Goal: Information Seeking & Learning: Learn about a topic

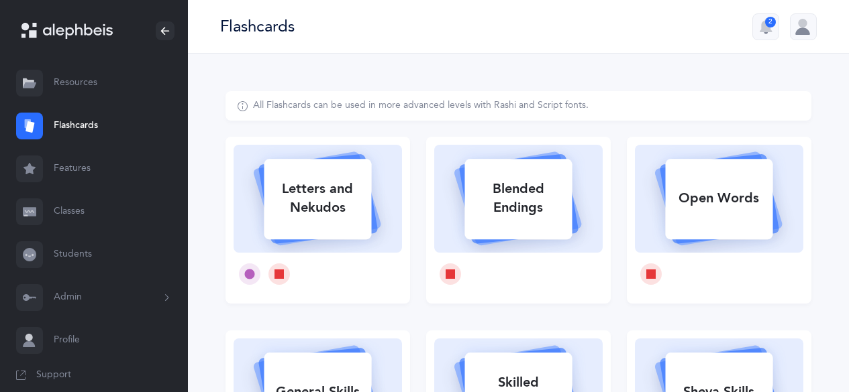
click at [362, 203] on div "Letters and Nekudos" at bounding box center [317, 199] width 107 height 54
select select
select select "single"
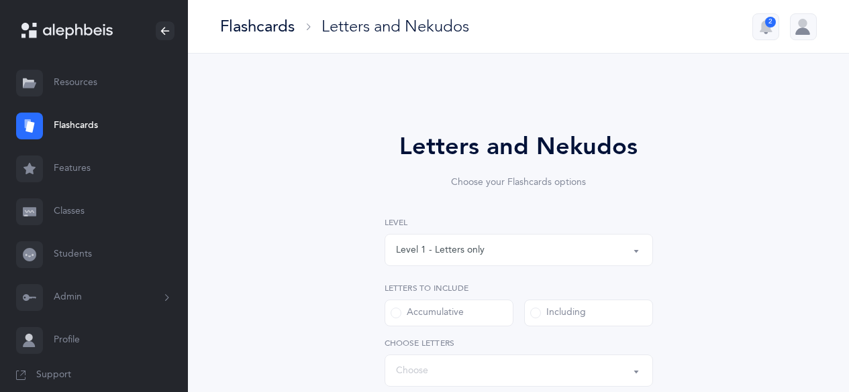
select select "27"
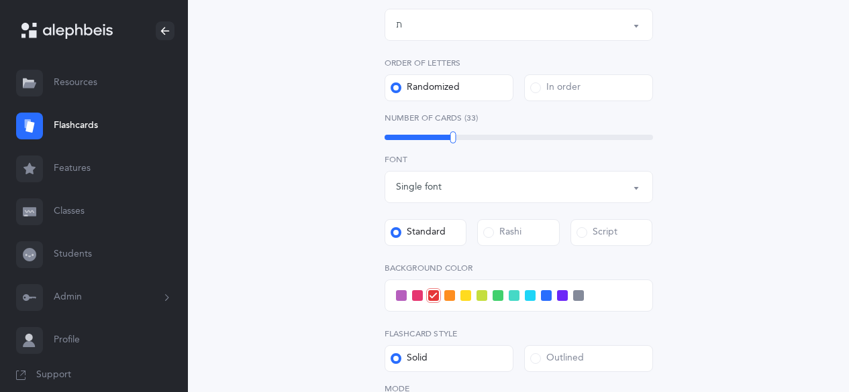
scroll to position [402, 0]
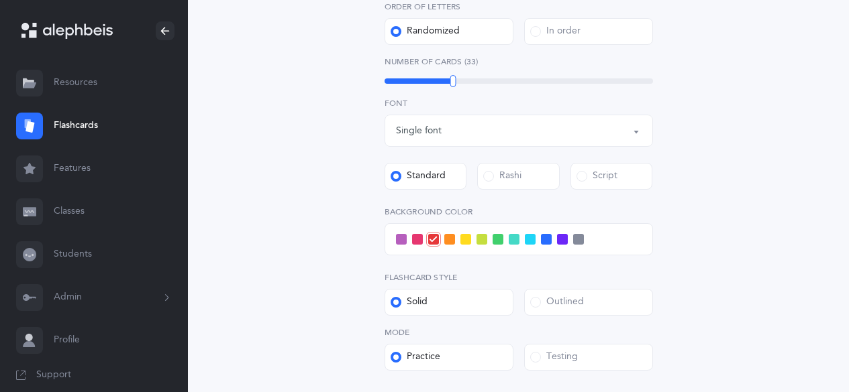
click at [557, 234] on span at bounding box center [562, 239] width 11 height 11
click at [0, 0] on input "checkbox" at bounding box center [0, 0] width 0 height 0
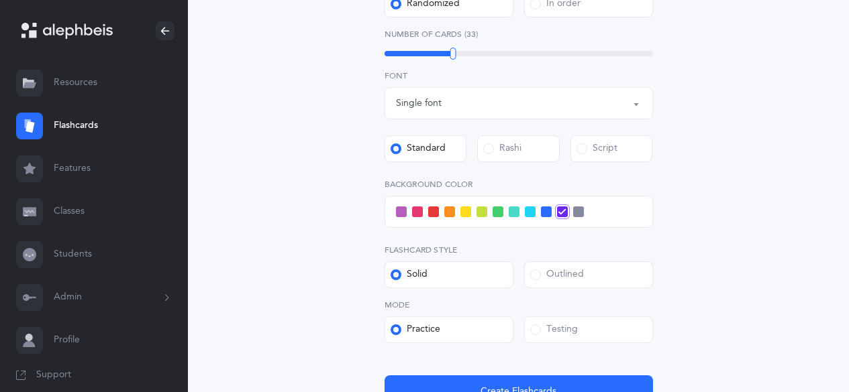
scroll to position [537, 0]
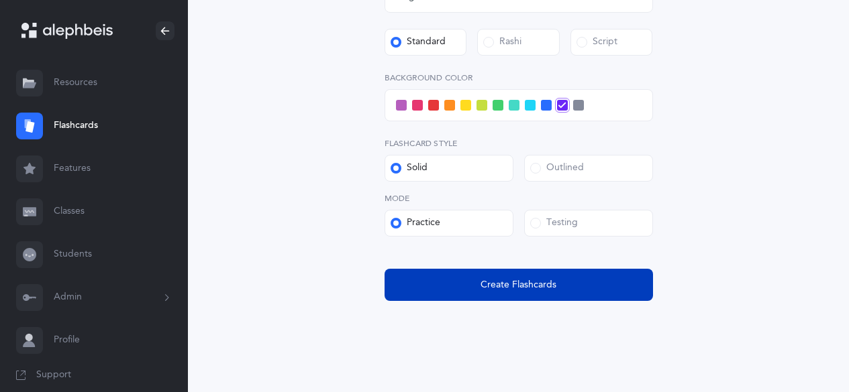
click at [542, 287] on span "Create Flashcards" at bounding box center [518, 285] width 76 height 14
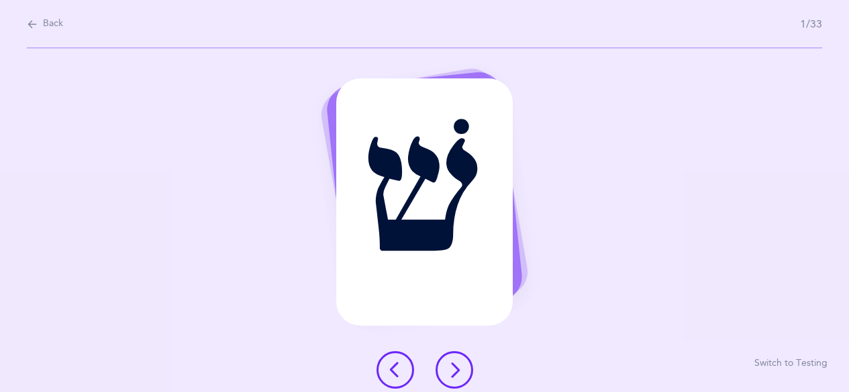
scroll to position [0, 0]
click at [466, 362] on icon at bounding box center [459, 370] width 16 height 16
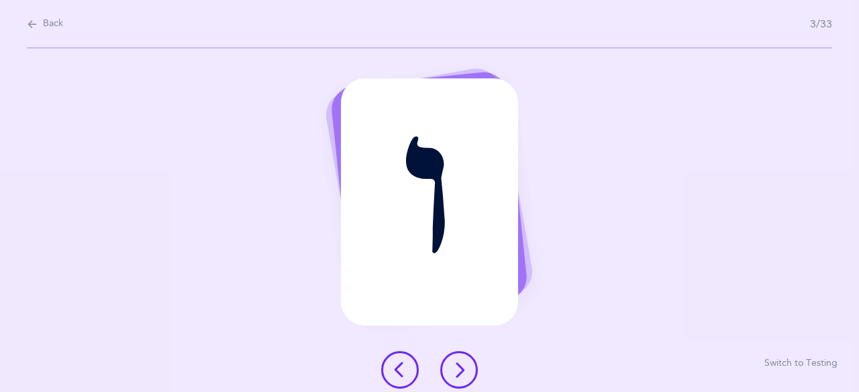
click at [466, 362] on icon at bounding box center [459, 370] width 16 height 16
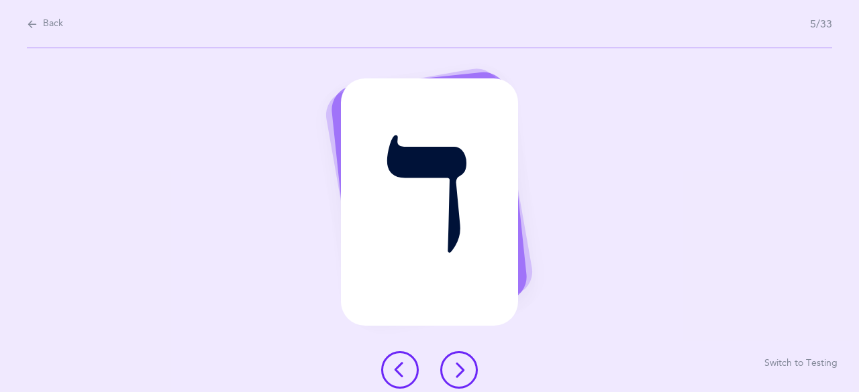
click at [466, 362] on icon at bounding box center [459, 370] width 16 height 16
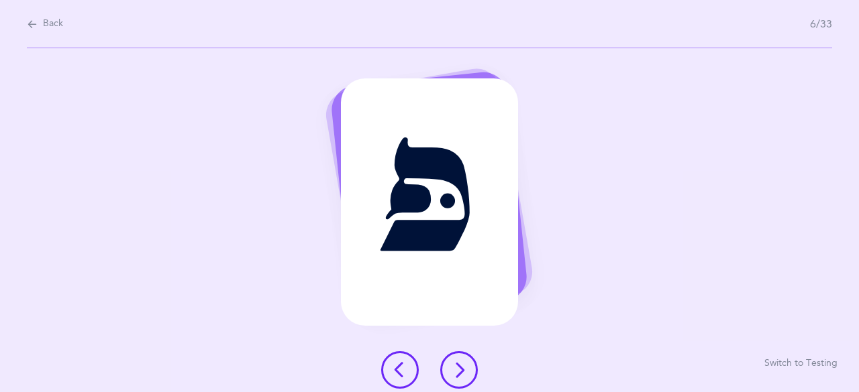
click at [454, 366] on icon at bounding box center [459, 370] width 16 height 16
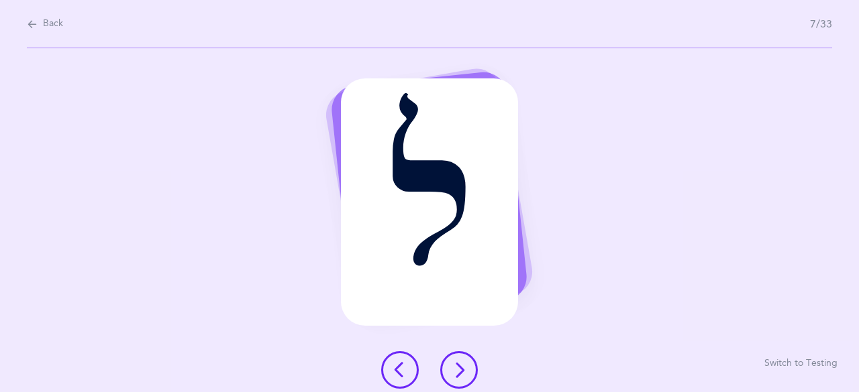
click at [454, 366] on icon at bounding box center [459, 370] width 16 height 16
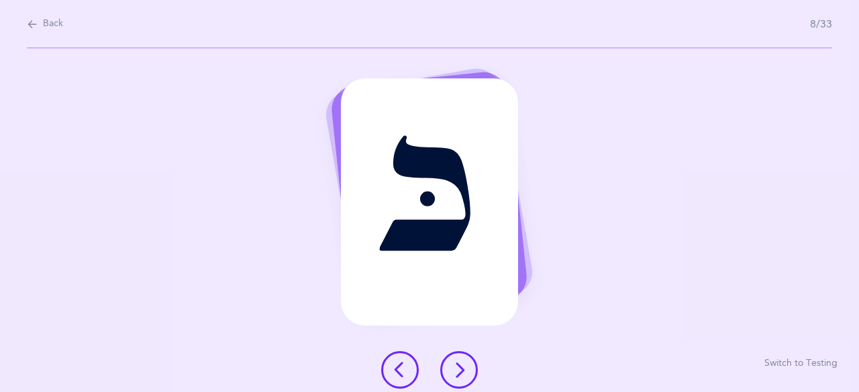
click at [454, 366] on icon at bounding box center [459, 370] width 16 height 16
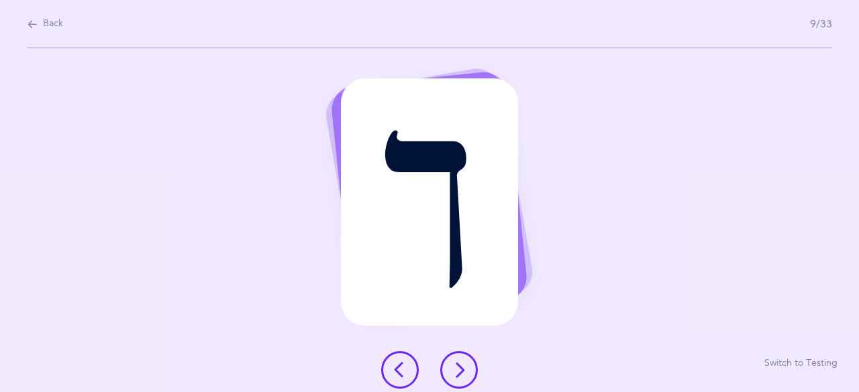
click at [454, 366] on icon at bounding box center [459, 370] width 16 height 16
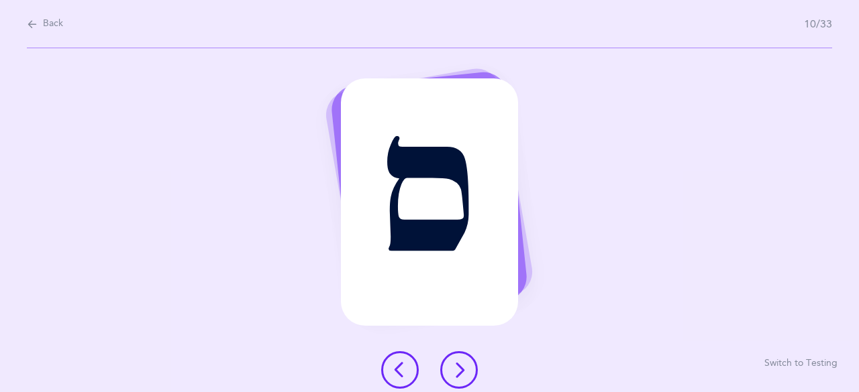
click at [454, 366] on icon at bounding box center [459, 370] width 16 height 16
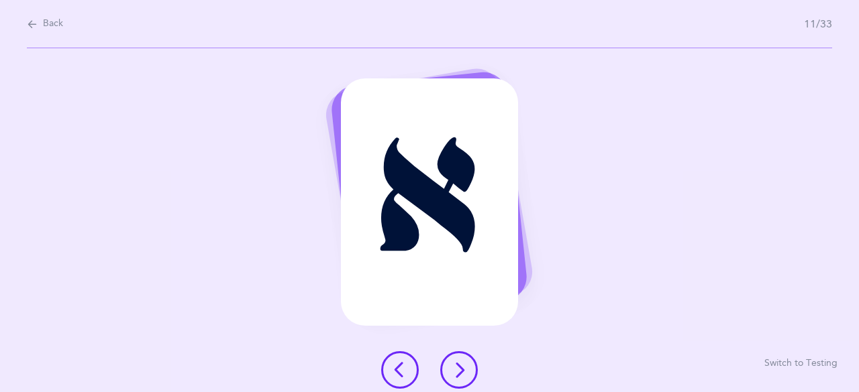
click at [454, 366] on icon at bounding box center [459, 370] width 16 height 16
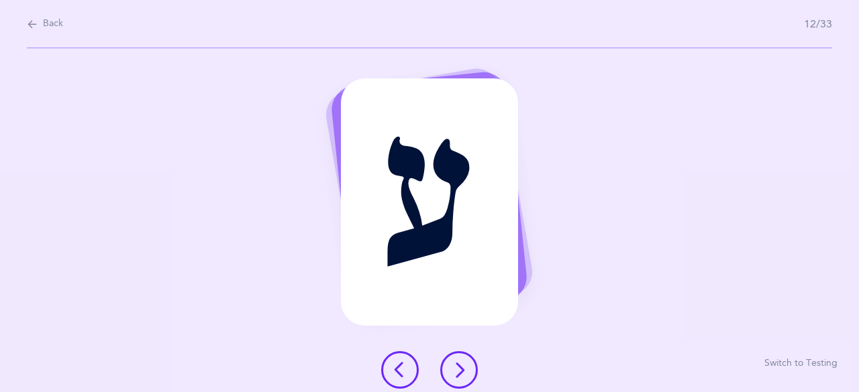
click at [454, 366] on icon at bounding box center [459, 370] width 16 height 16
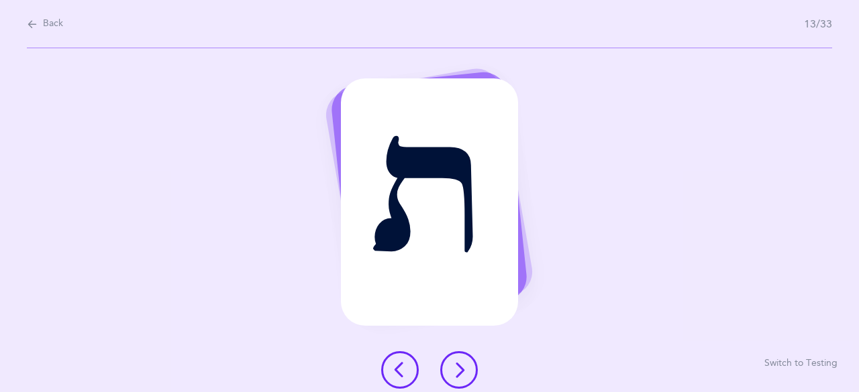
click at [454, 366] on icon at bounding box center [459, 370] width 16 height 16
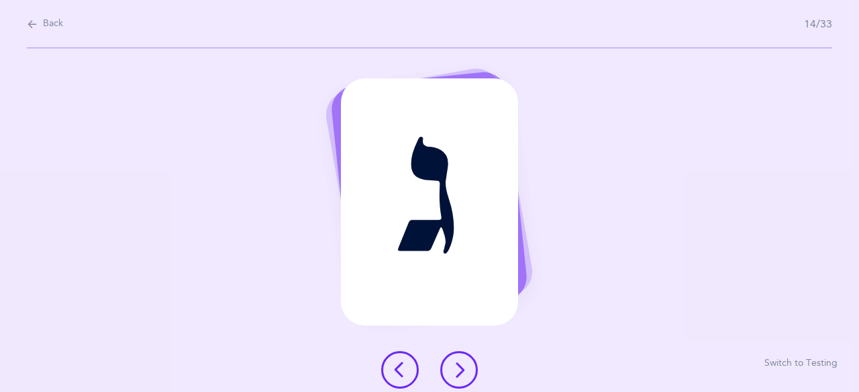
click at [454, 366] on icon at bounding box center [459, 370] width 16 height 16
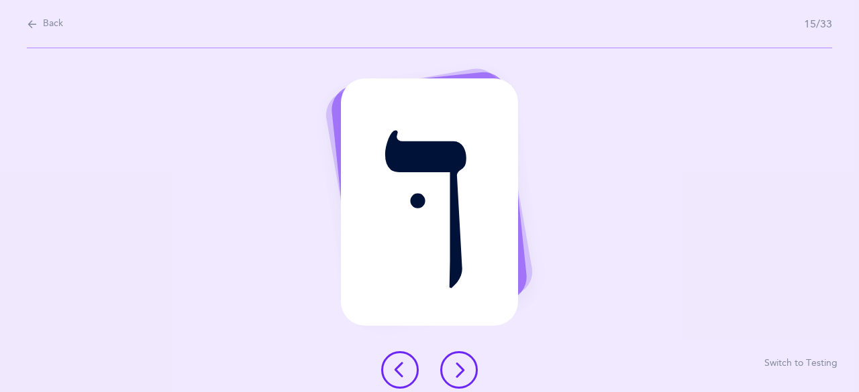
click at [454, 366] on icon at bounding box center [459, 370] width 16 height 16
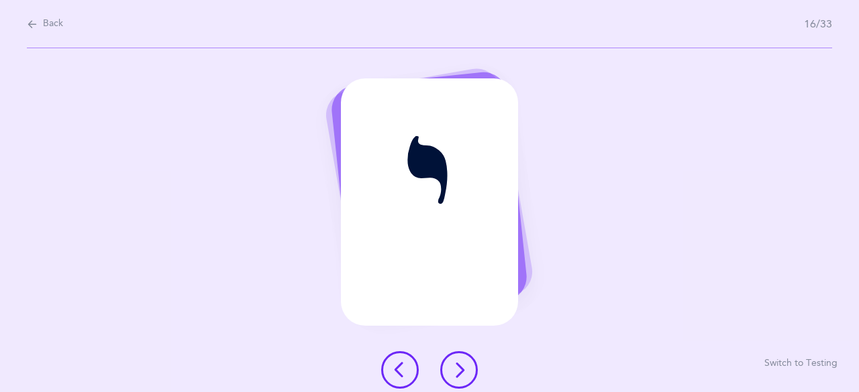
click at [453, 367] on icon at bounding box center [459, 370] width 16 height 16
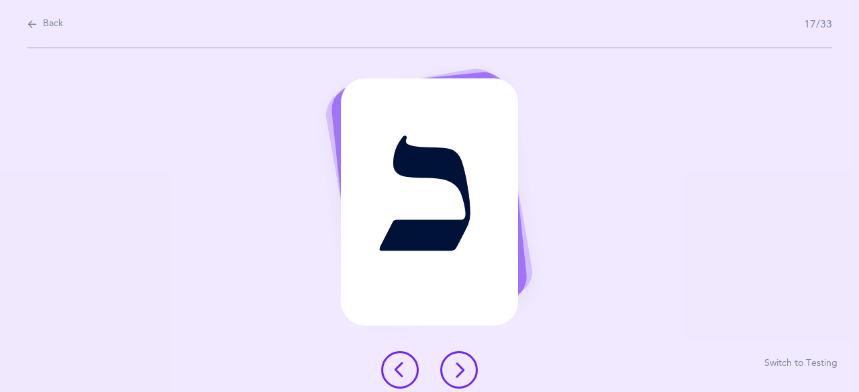
click at [453, 367] on icon at bounding box center [459, 370] width 16 height 16
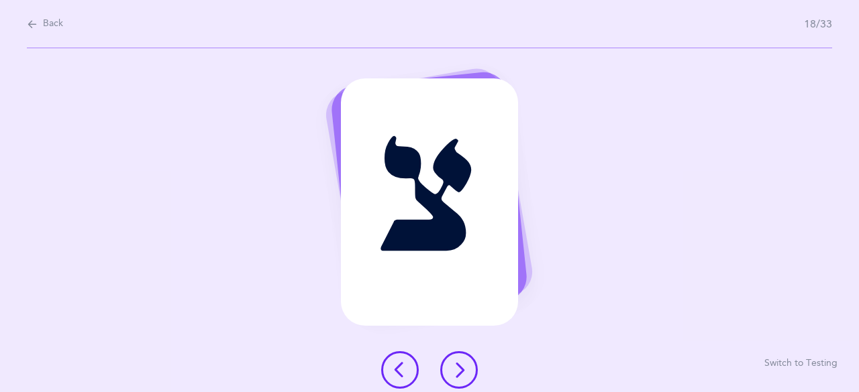
click at [453, 367] on icon at bounding box center [459, 370] width 16 height 16
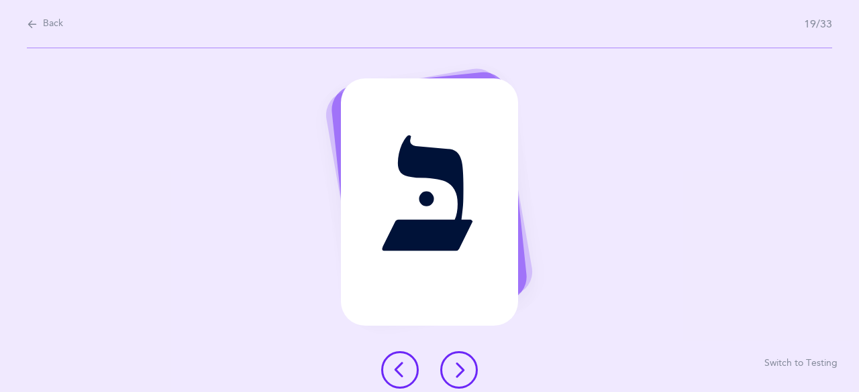
click at [453, 367] on icon at bounding box center [459, 370] width 16 height 16
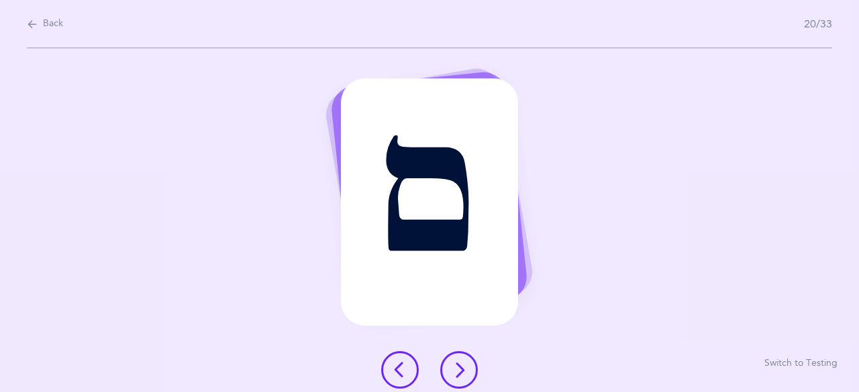
click at [453, 367] on icon at bounding box center [459, 370] width 16 height 16
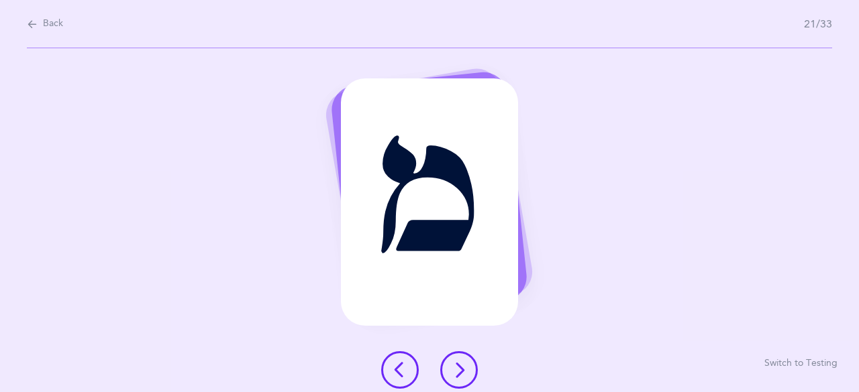
click at [453, 367] on icon at bounding box center [459, 370] width 16 height 16
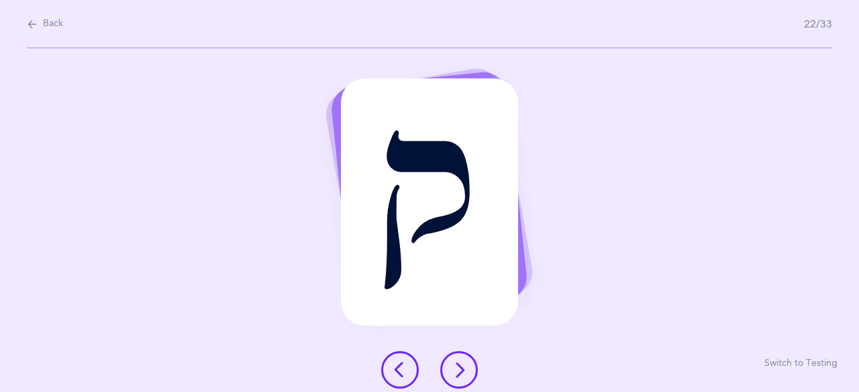
click at [453, 367] on icon at bounding box center [459, 370] width 16 height 16
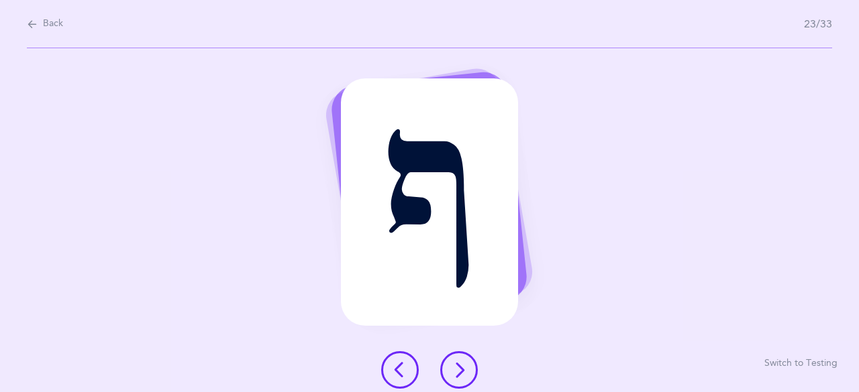
click at [453, 367] on icon at bounding box center [459, 370] width 16 height 16
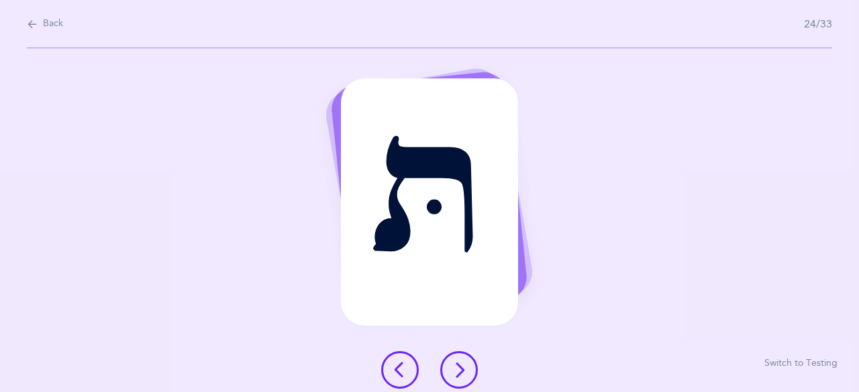
click at [453, 367] on icon at bounding box center [459, 370] width 16 height 16
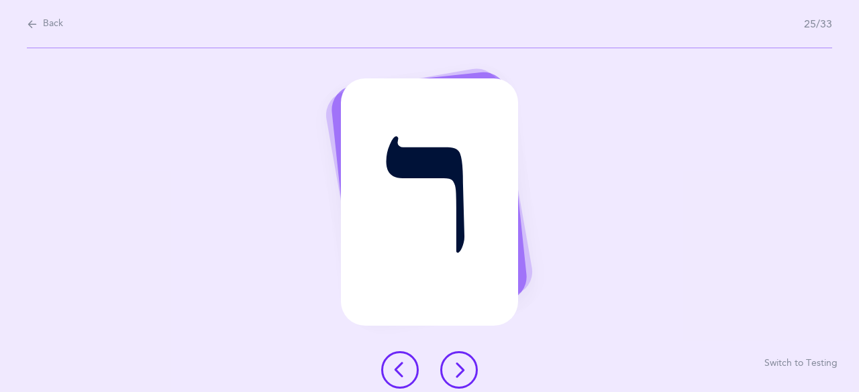
click at [453, 367] on icon at bounding box center [459, 370] width 16 height 16
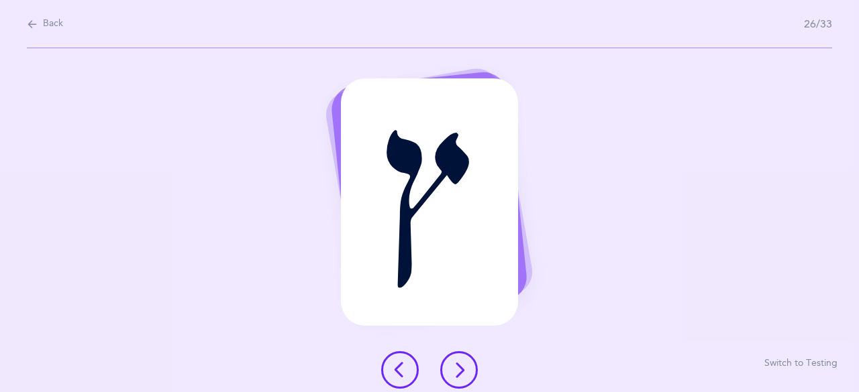
click at [453, 367] on icon at bounding box center [459, 370] width 16 height 16
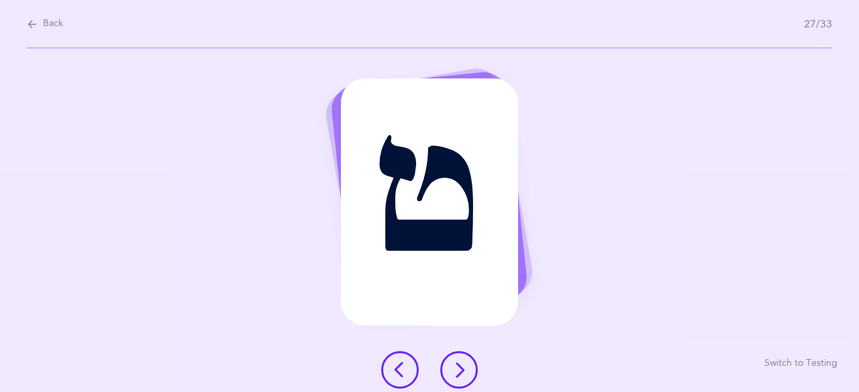
click at [453, 367] on icon at bounding box center [459, 370] width 16 height 16
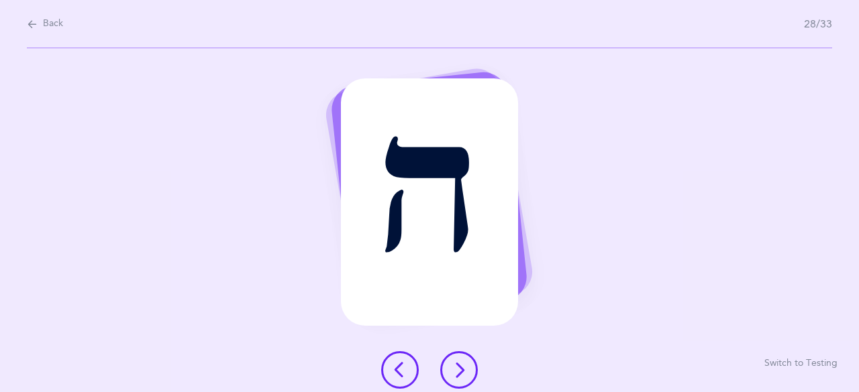
click at [453, 367] on icon at bounding box center [459, 370] width 16 height 16
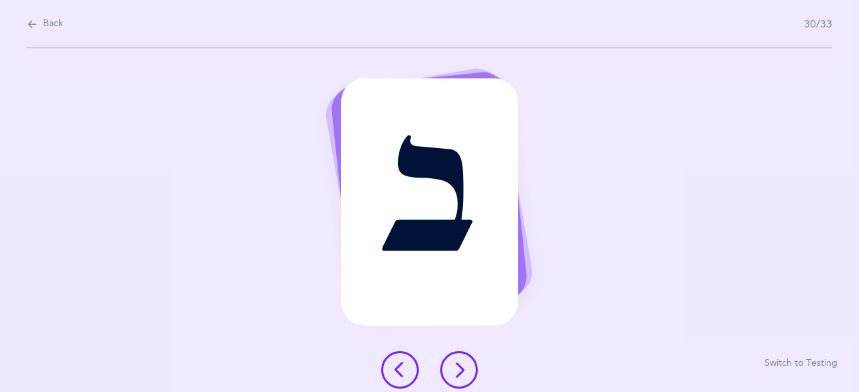
click at [453, 367] on icon at bounding box center [459, 370] width 16 height 16
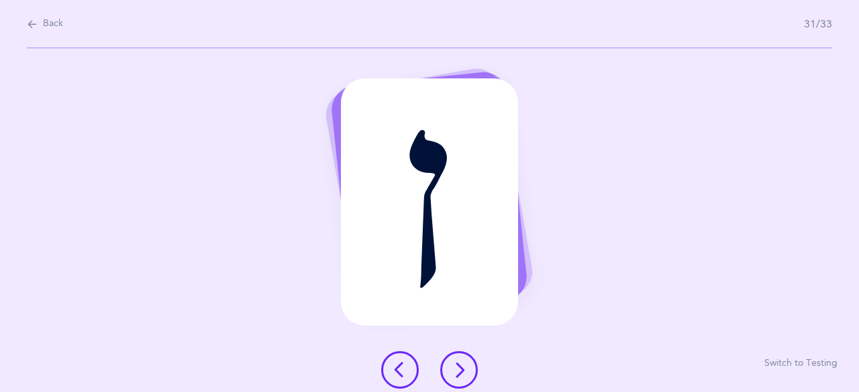
click at [453, 367] on icon at bounding box center [459, 370] width 16 height 16
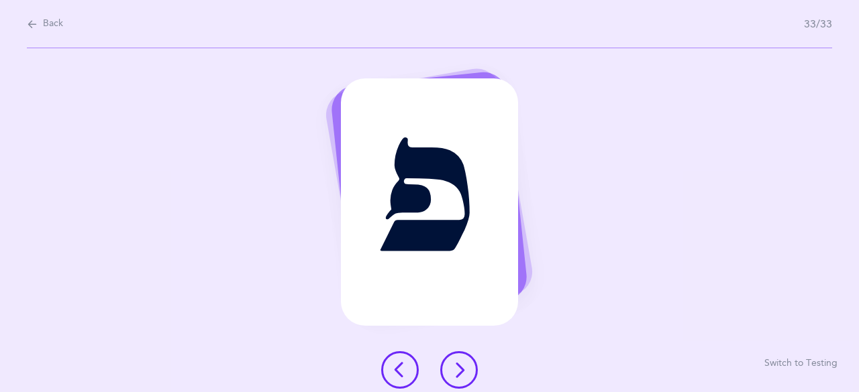
click at [453, 367] on icon at bounding box center [459, 370] width 16 height 16
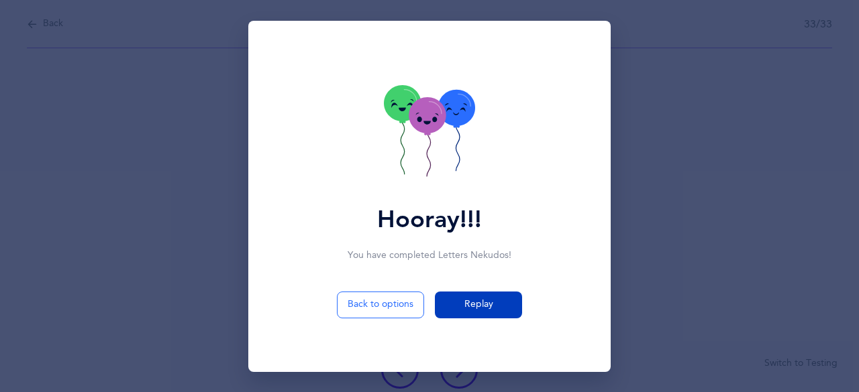
click at [476, 311] on span "Replay" at bounding box center [478, 305] width 29 height 14
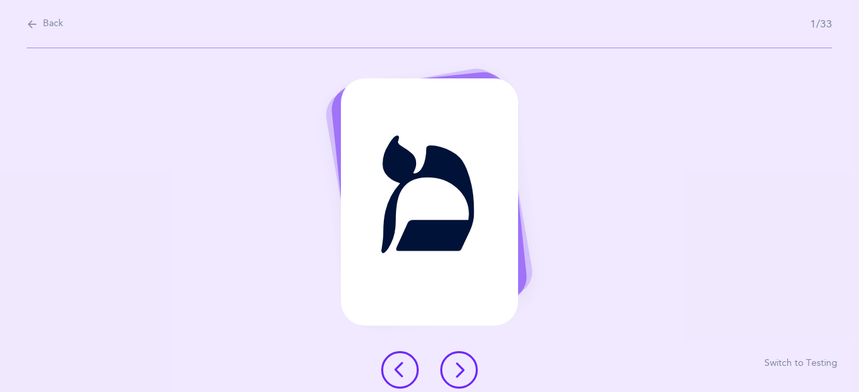
click at [69, 17] on div "Back 1/33" at bounding box center [429, 24] width 805 height 48
click at [49, 26] on span "Back" at bounding box center [53, 23] width 20 height 13
select select "27"
select select "single"
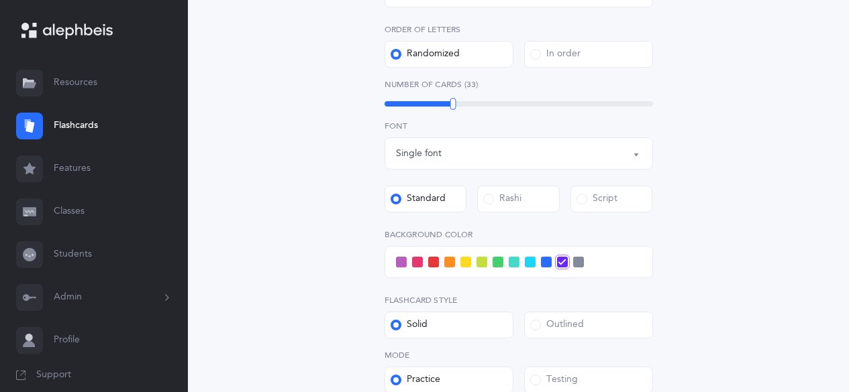
scroll to position [378, 0]
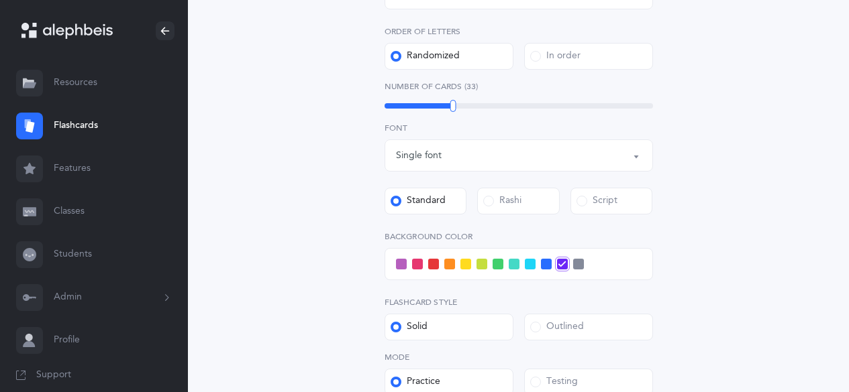
click at [529, 264] on span at bounding box center [530, 264] width 11 height 11
click at [0, 0] on input "checkbox" at bounding box center [0, 0] width 0 height 0
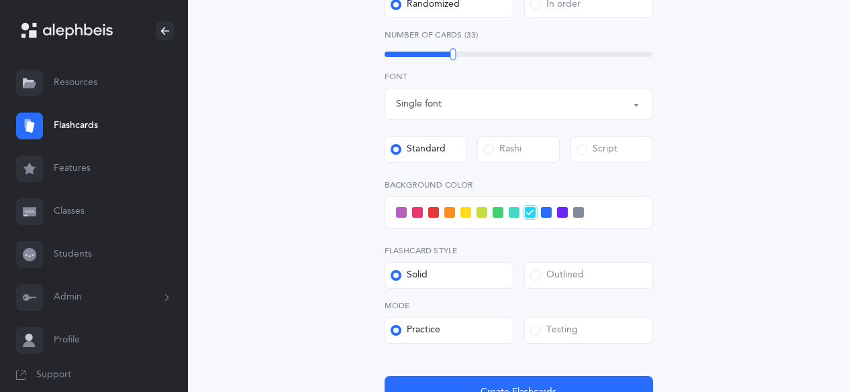
scroll to position [429, 0]
click at [561, 277] on div "Outlined" at bounding box center [557, 275] width 54 height 13
click at [0, 0] on input "Outlined" at bounding box center [0, 0] width 0 height 0
click at [566, 333] on div "Testing" at bounding box center [554, 330] width 48 height 13
click at [0, 0] on input "Testing" at bounding box center [0, 0] width 0 height 0
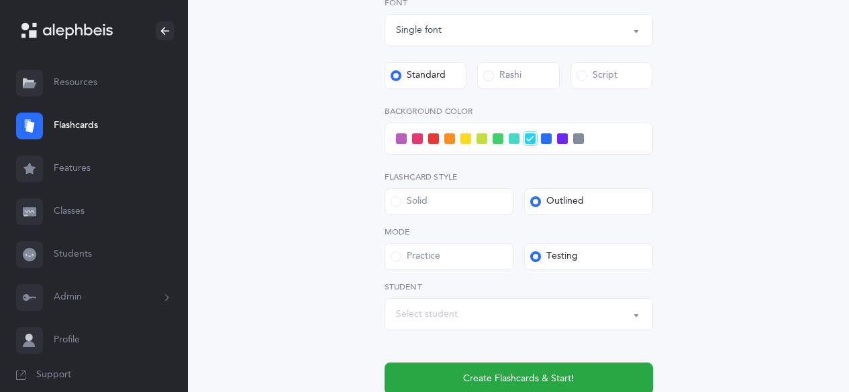
scroll to position [564, 0]
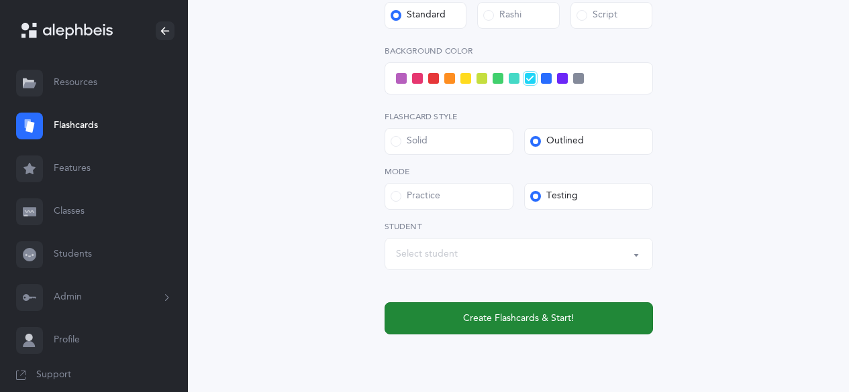
click at [541, 317] on span "Create Flashcards & Start!" at bounding box center [518, 319] width 111 height 14
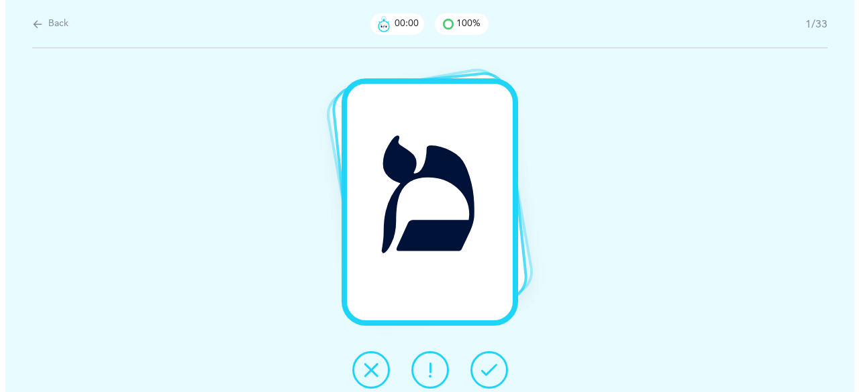
scroll to position [0, 0]
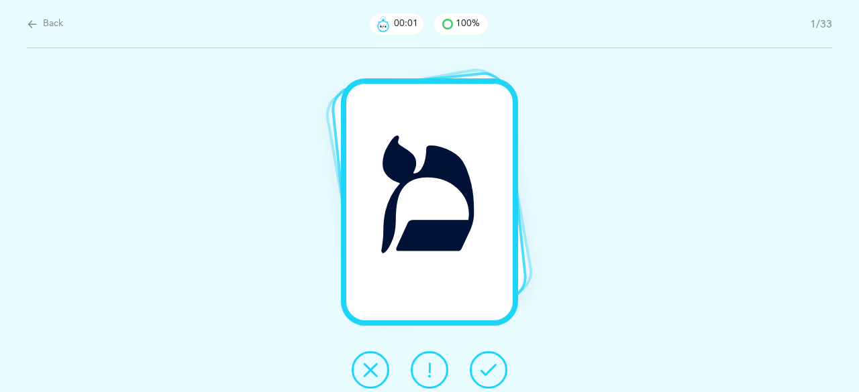
click at [488, 367] on icon at bounding box center [488, 370] width 16 height 16
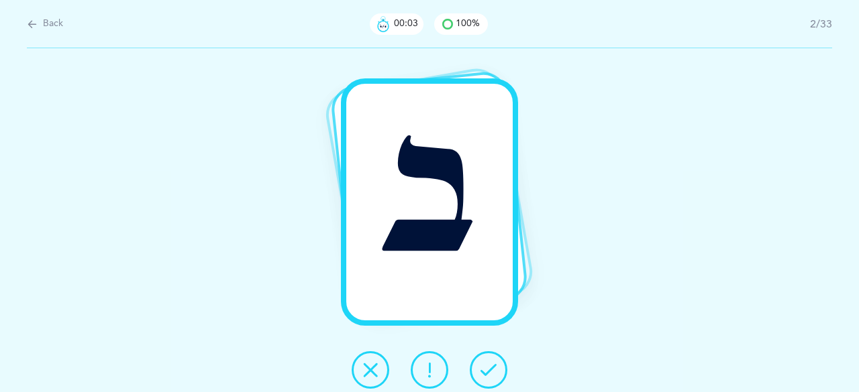
click at [488, 367] on icon at bounding box center [488, 370] width 16 height 16
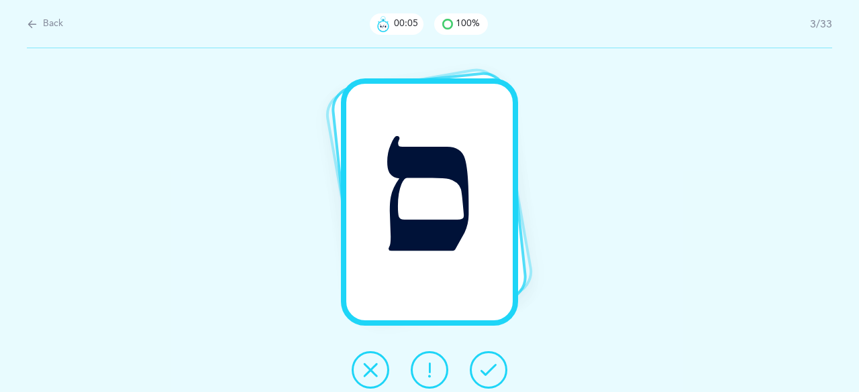
click at [488, 367] on icon at bounding box center [488, 370] width 16 height 16
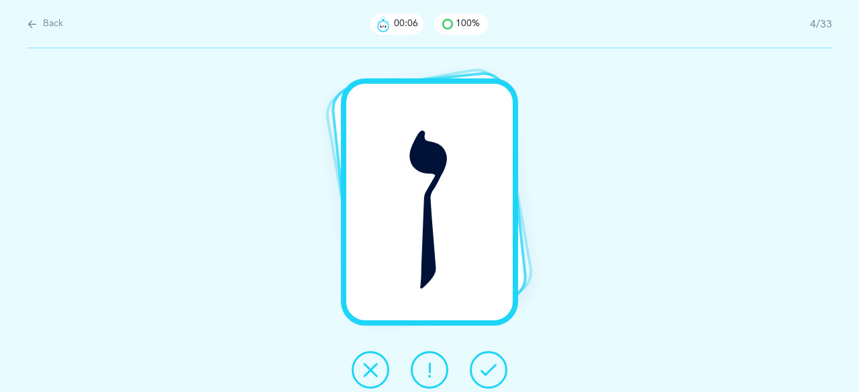
click at [488, 365] on icon at bounding box center [488, 370] width 16 height 16
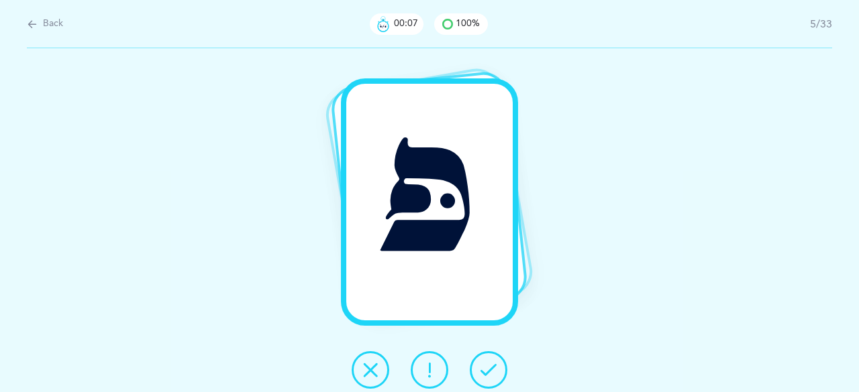
click at [485, 366] on icon at bounding box center [488, 370] width 16 height 16
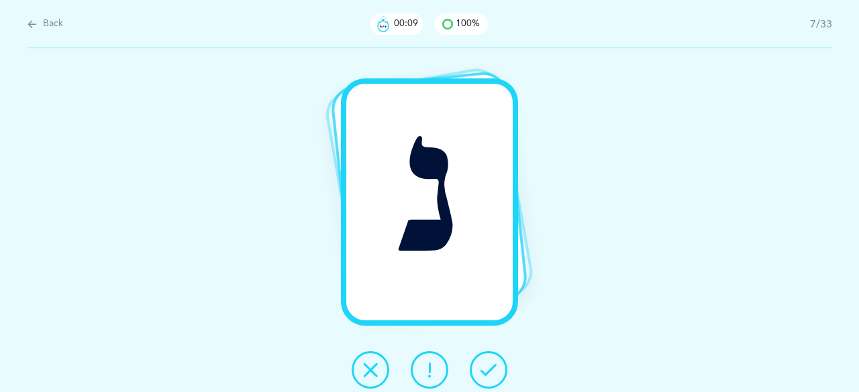
click at [485, 366] on icon at bounding box center [488, 370] width 16 height 16
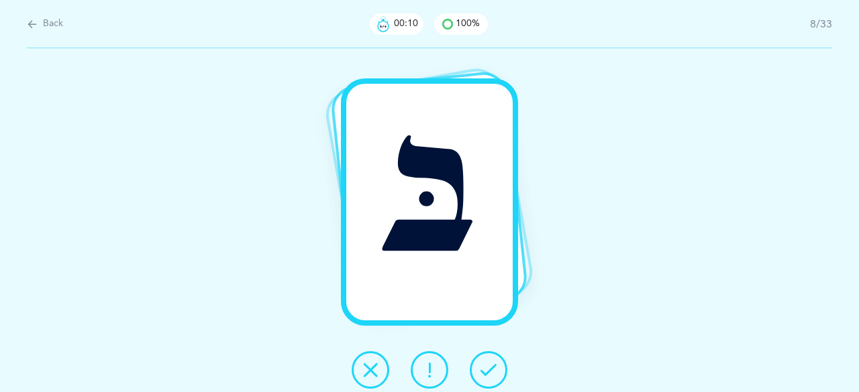
click at [485, 366] on icon at bounding box center [488, 370] width 16 height 16
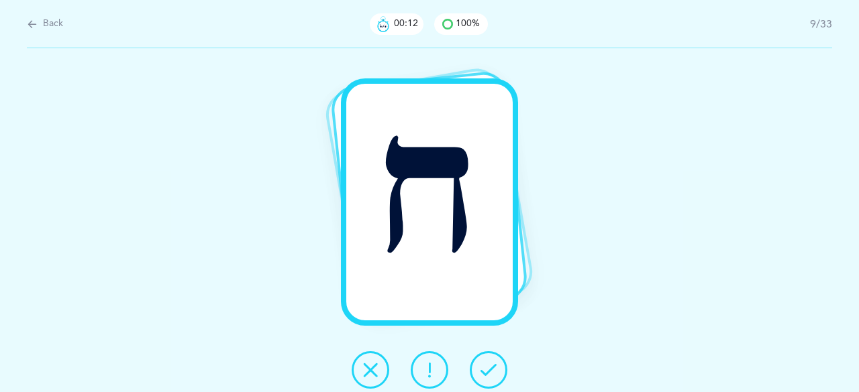
click at [485, 366] on icon at bounding box center [488, 370] width 16 height 16
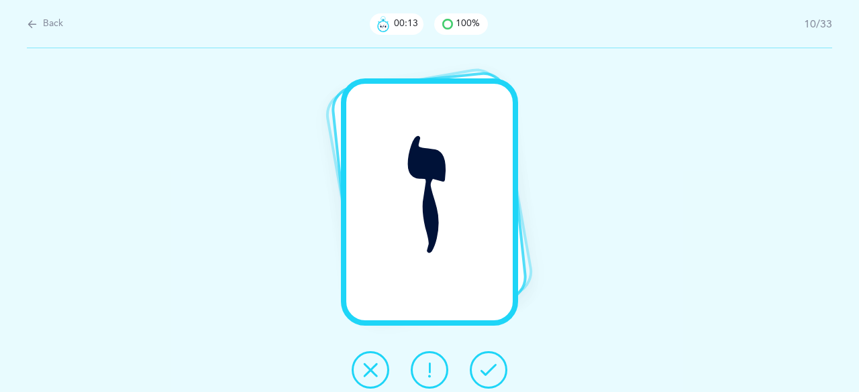
click at [485, 366] on icon at bounding box center [488, 370] width 16 height 16
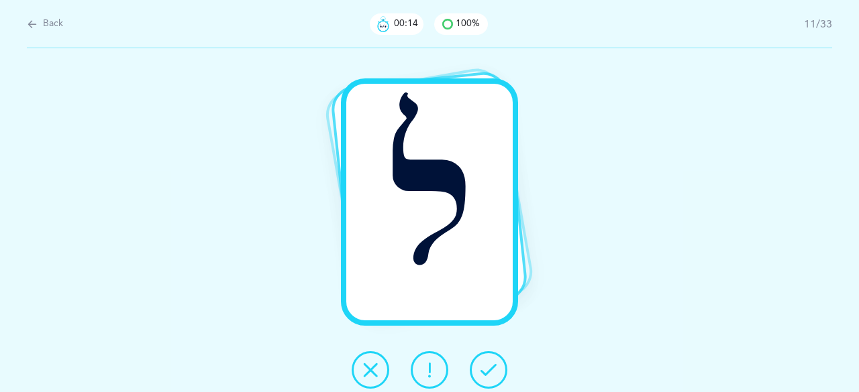
click at [485, 366] on icon at bounding box center [488, 370] width 16 height 16
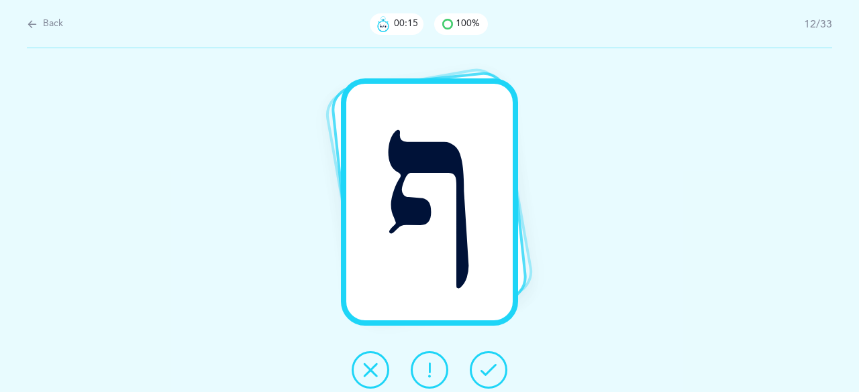
click at [485, 366] on icon at bounding box center [488, 370] width 16 height 16
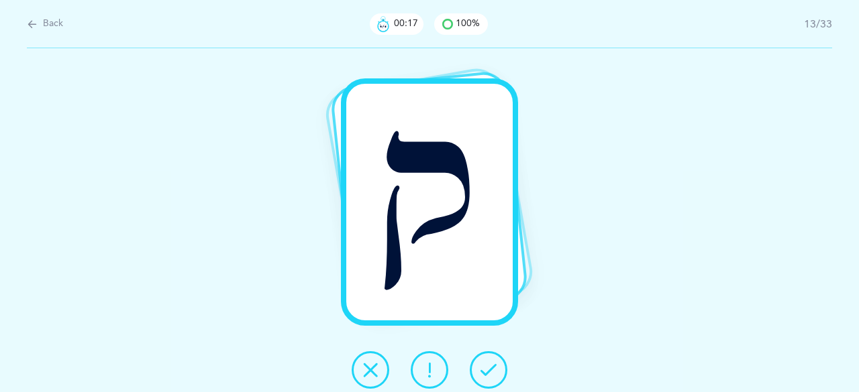
click at [485, 366] on icon at bounding box center [488, 370] width 16 height 16
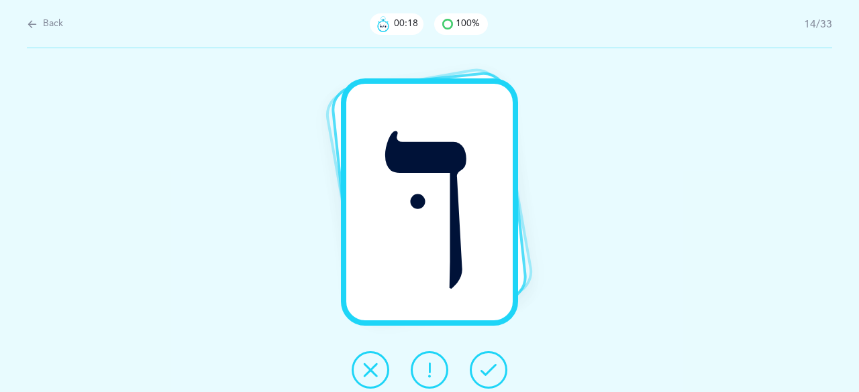
click at [485, 366] on icon at bounding box center [488, 370] width 16 height 16
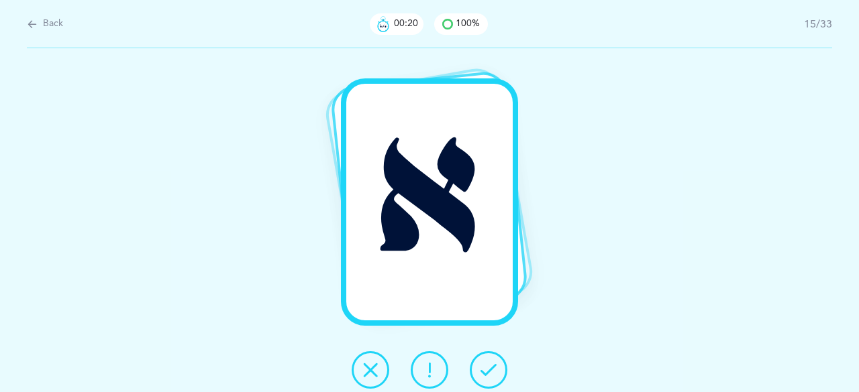
click at [485, 366] on icon at bounding box center [488, 370] width 16 height 16
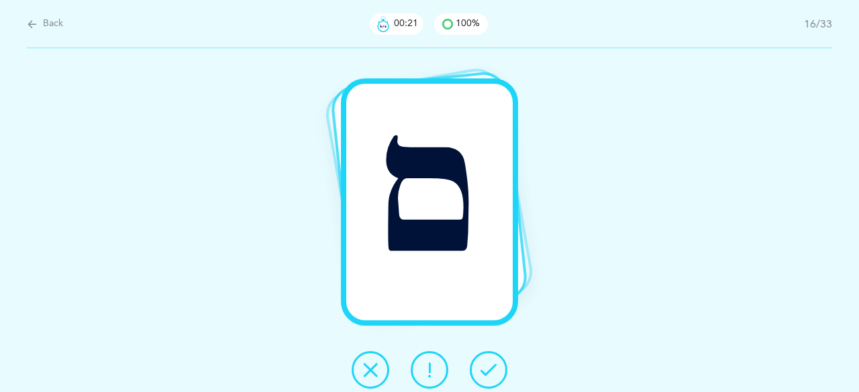
click at [485, 366] on icon at bounding box center [488, 370] width 16 height 16
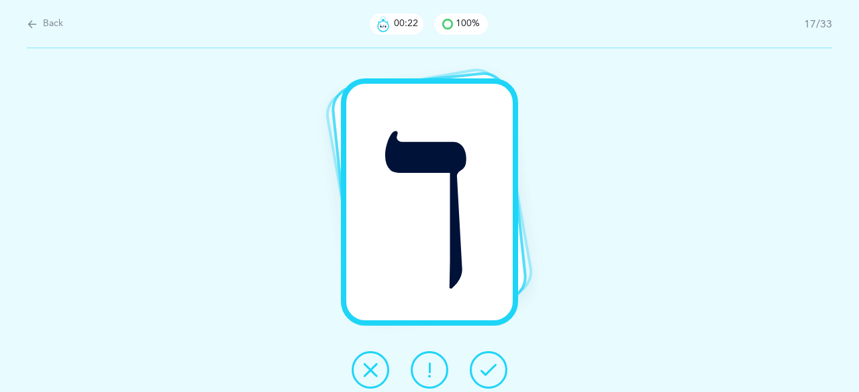
click at [485, 366] on icon at bounding box center [488, 370] width 16 height 16
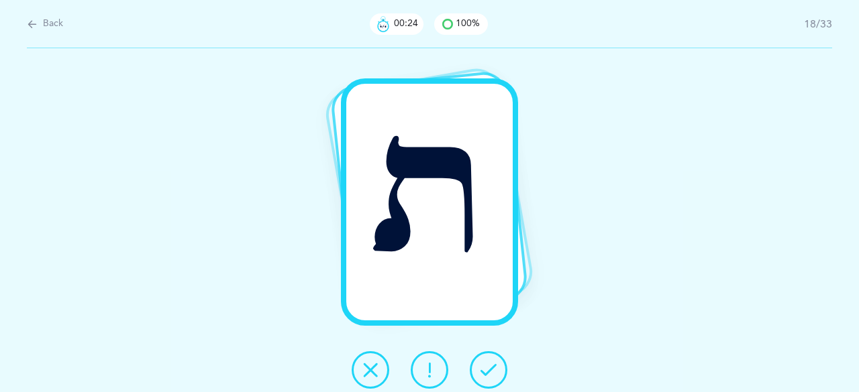
click at [485, 366] on icon at bounding box center [488, 370] width 16 height 16
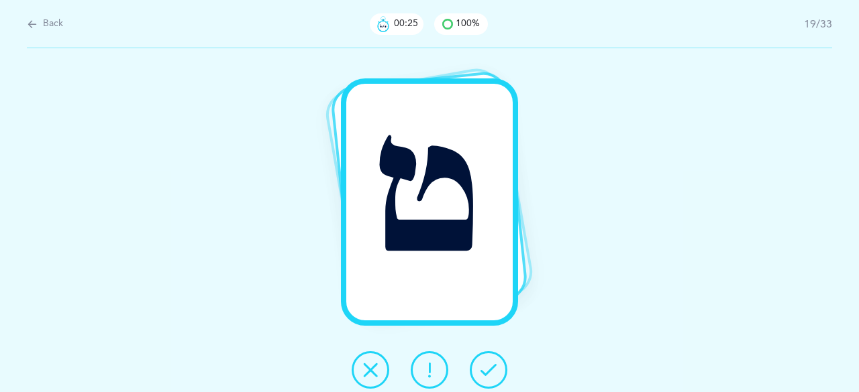
click at [485, 366] on icon at bounding box center [488, 370] width 16 height 16
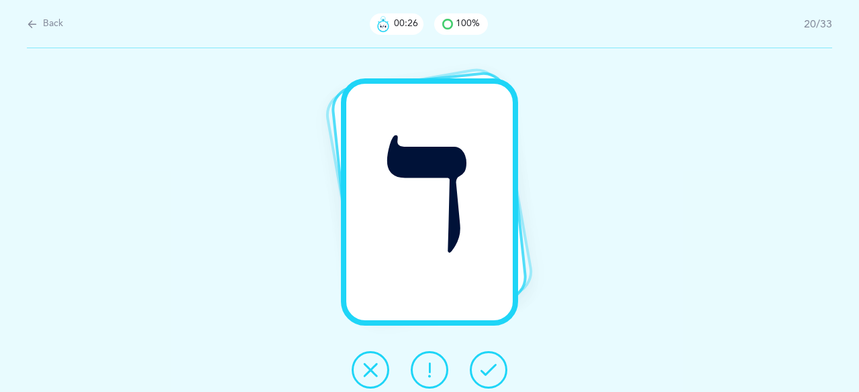
click at [485, 366] on icon at bounding box center [488, 370] width 16 height 16
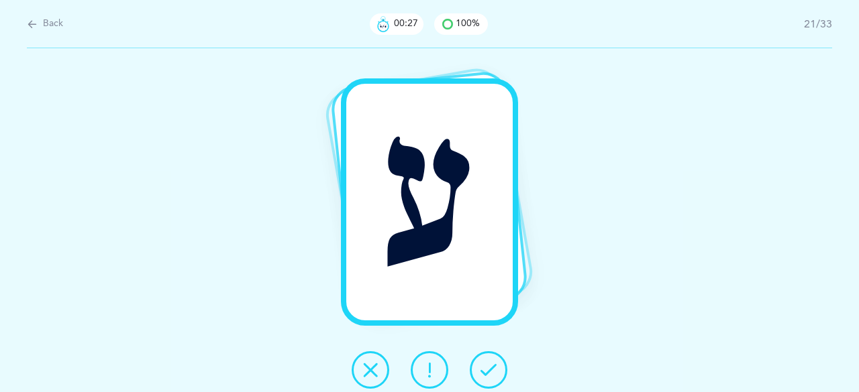
click at [485, 366] on icon at bounding box center [488, 370] width 16 height 16
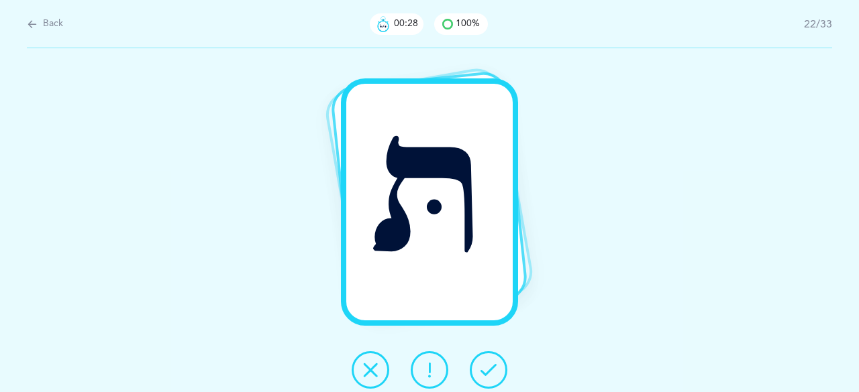
click at [485, 366] on icon at bounding box center [488, 370] width 16 height 16
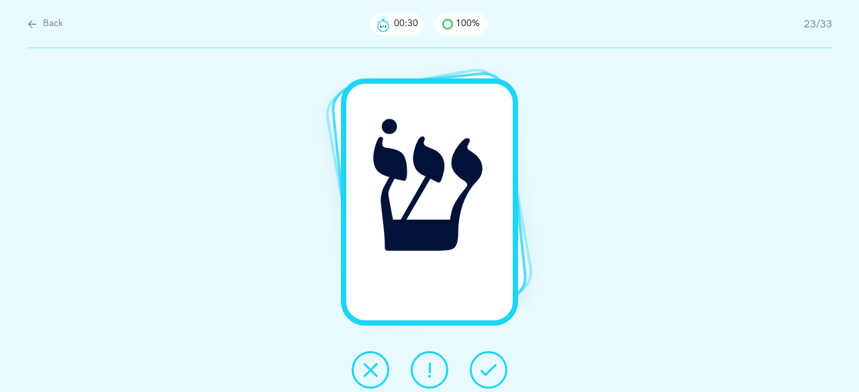
click at [485, 366] on icon at bounding box center [488, 370] width 16 height 16
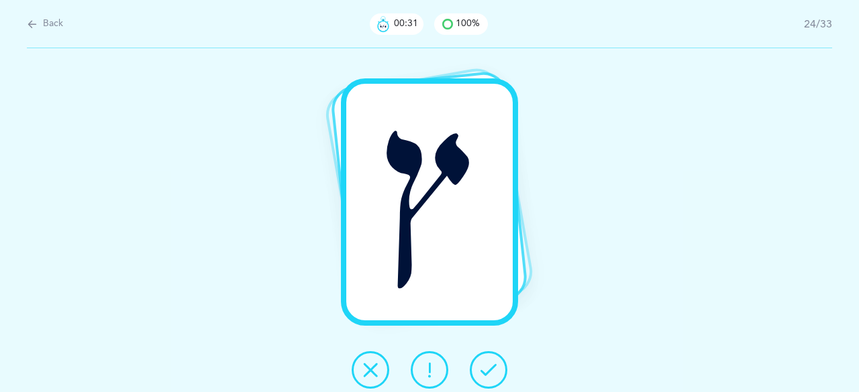
click at [485, 366] on icon at bounding box center [488, 370] width 16 height 16
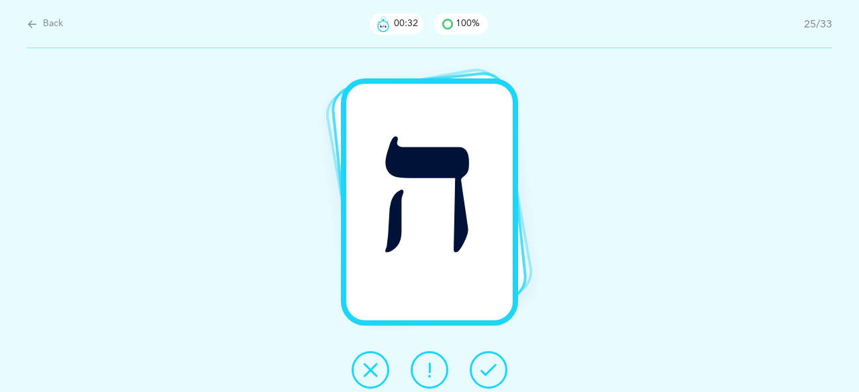
click at [485, 366] on icon at bounding box center [488, 370] width 16 height 16
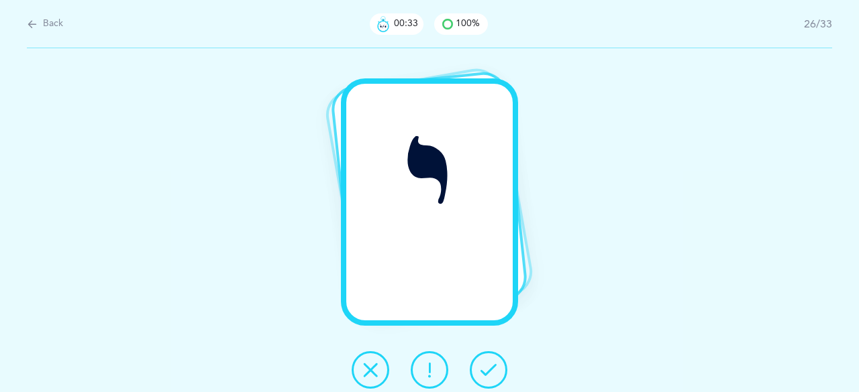
click at [485, 366] on icon at bounding box center [488, 370] width 16 height 16
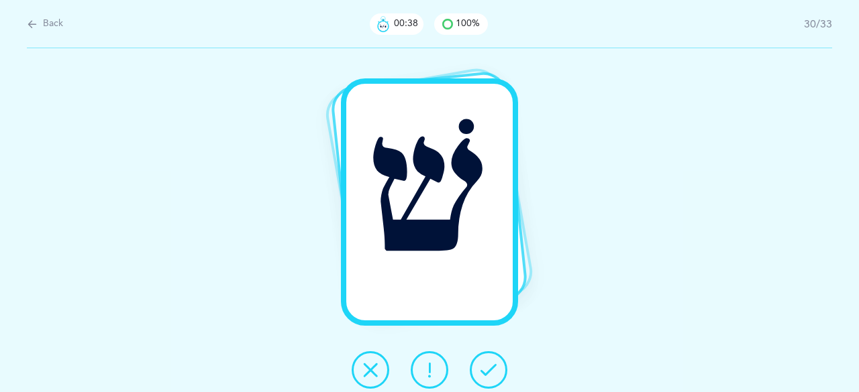
click at [485, 366] on icon at bounding box center [488, 370] width 16 height 16
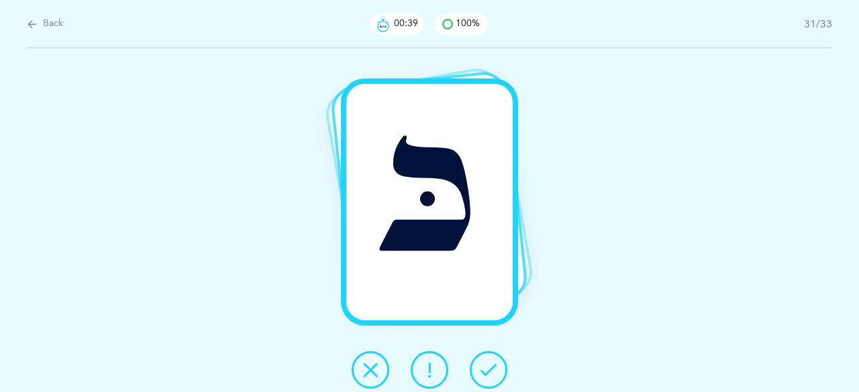
click at [485, 366] on icon at bounding box center [488, 370] width 16 height 16
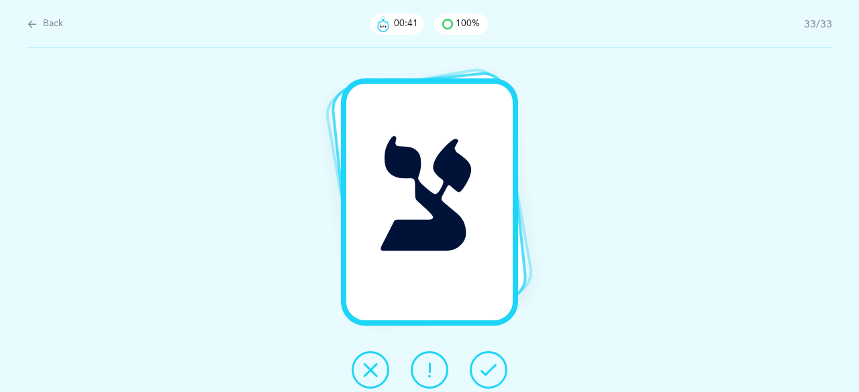
click at [485, 366] on icon at bounding box center [488, 370] width 16 height 16
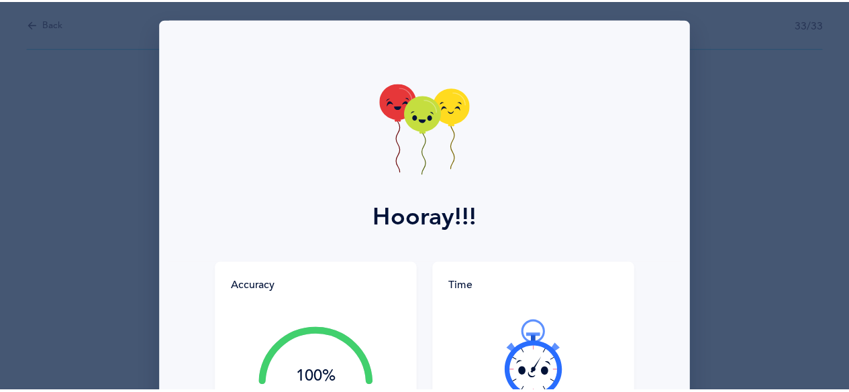
scroll to position [134, 0]
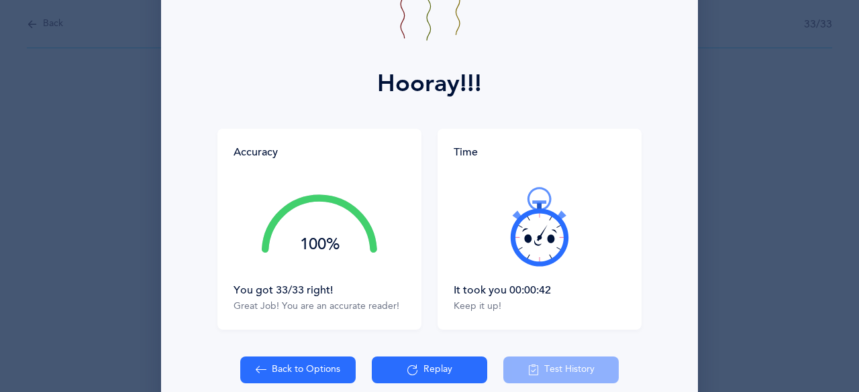
click at [331, 368] on button "Back to Options" at bounding box center [297, 370] width 115 height 27
select select "27"
select select "single"
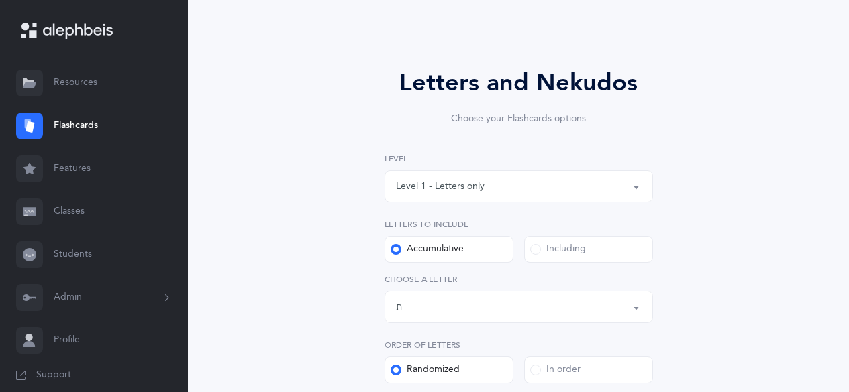
scroll to position [72, 0]
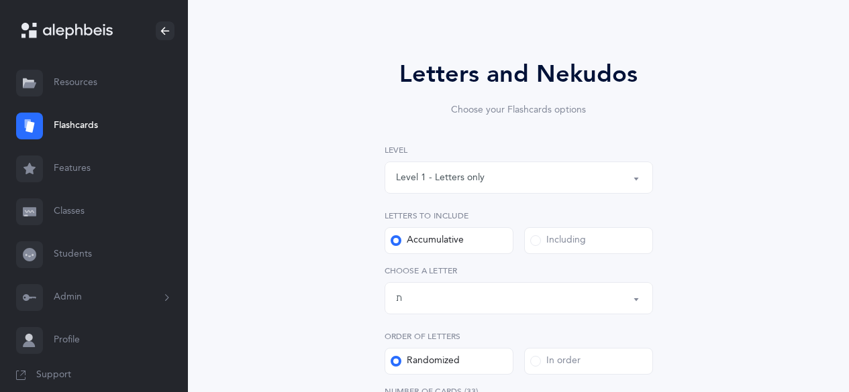
click at [570, 238] on div "Including" at bounding box center [558, 240] width 56 height 13
click at [0, 0] on input "Including" at bounding box center [0, 0] width 0 height 0
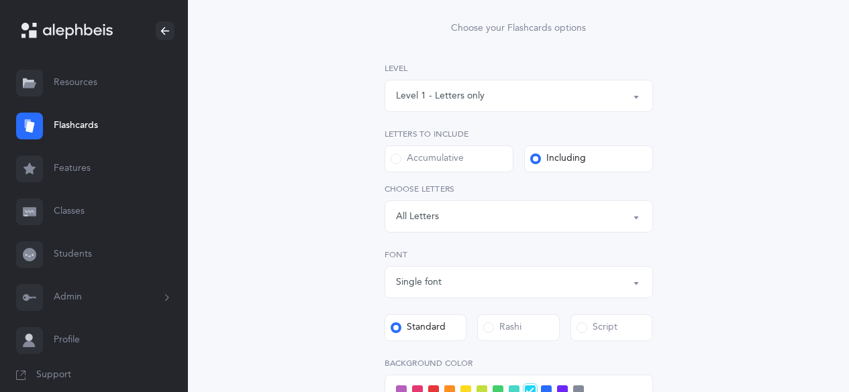
scroll to position [155, 0]
click at [593, 208] on div "Letters: All Letters" at bounding box center [519, 216] width 246 height 23
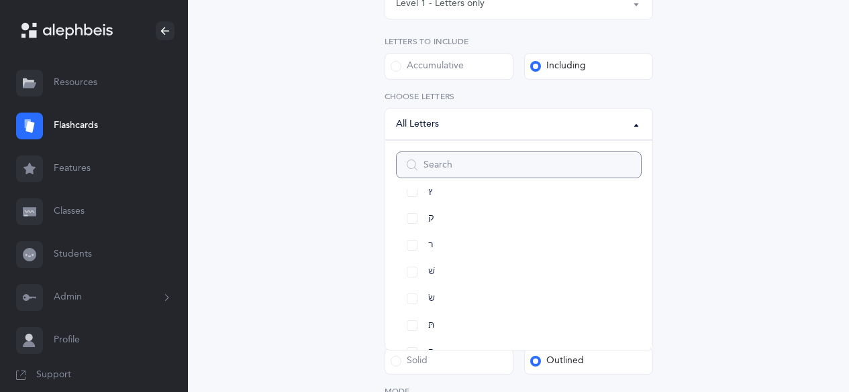
scroll to position [747, 0]
click at [413, 268] on link "שׁ" at bounding box center [519, 271] width 246 height 27
select select "86"
click at [413, 298] on link "שׂ" at bounding box center [519, 298] width 246 height 27
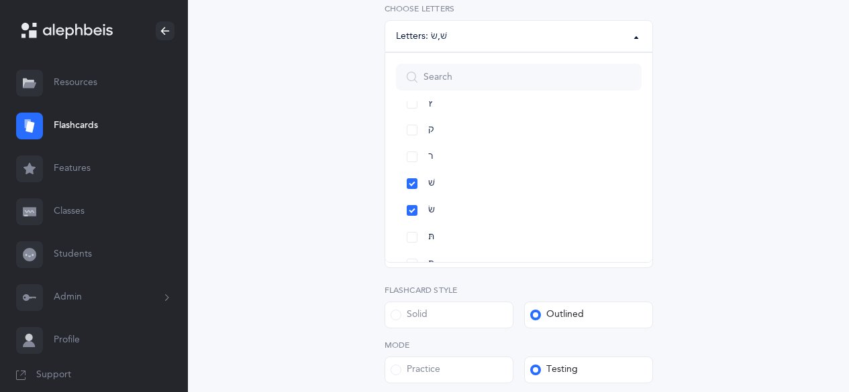
click at [706, 226] on div "Letters and Nekudos Choose your Flashcards options Level 1 - Letters only Level…" at bounding box center [518, 159] width 586 height 806
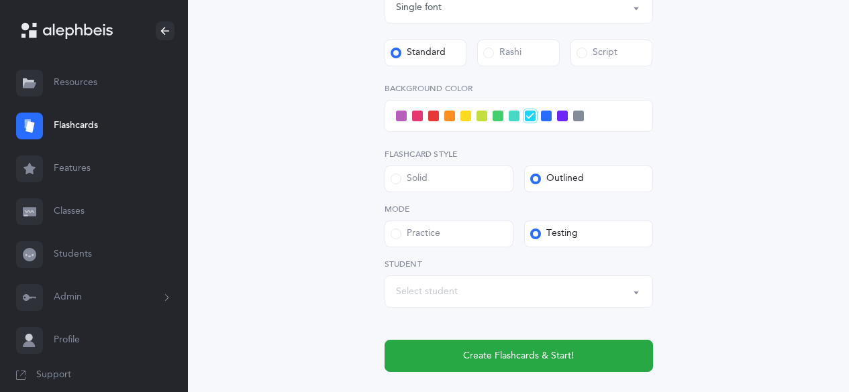
scroll to position [471, 0]
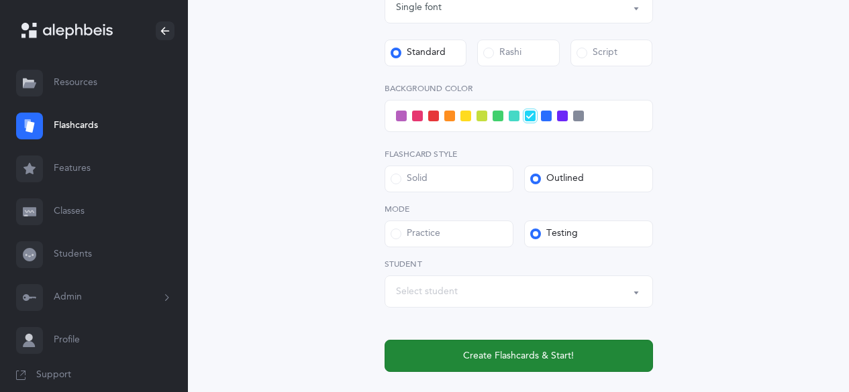
click at [545, 353] on span "Create Flashcards & Start!" at bounding box center [518, 357] width 111 height 14
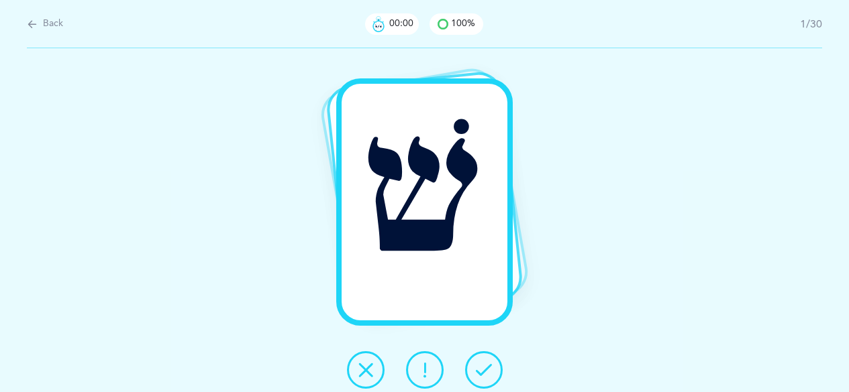
scroll to position [0, 0]
click at [484, 372] on icon at bounding box center [488, 370] width 16 height 16
click at [371, 367] on icon at bounding box center [370, 370] width 16 height 16
click at [60, 25] on span "Back" at bounding box center [53, 23] width 20 height 13
select select "86"
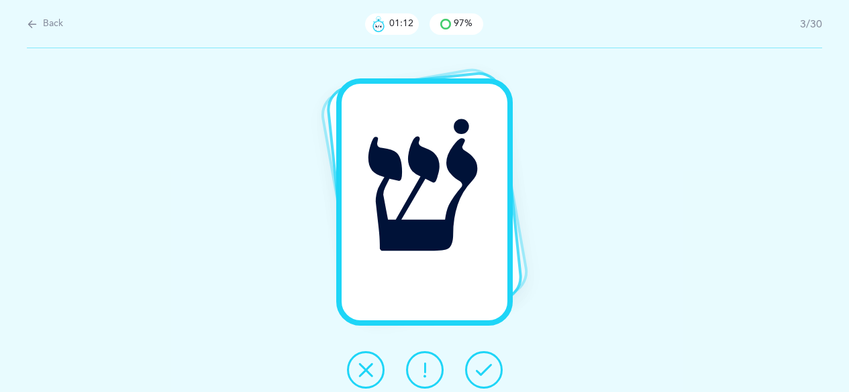
select select "single"
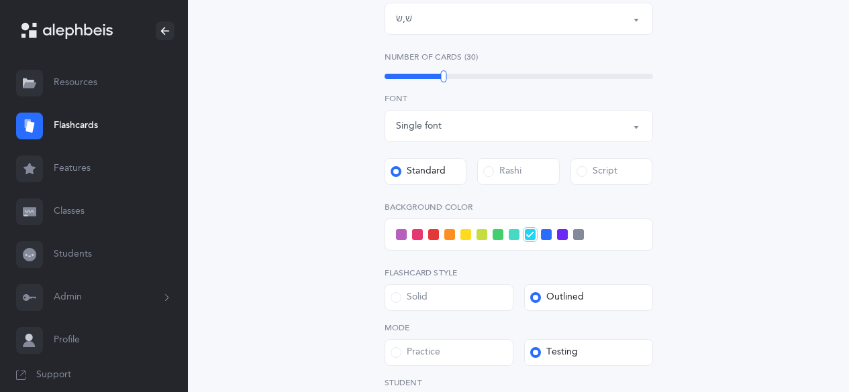
scroll to position [353, 0]
click at [433, 348] on div "Practice" at bounding box center [415, 351] width 50 height 13
click at [0, 0] on input "Practice" at bounding box center [0, 0] width 0 height 0
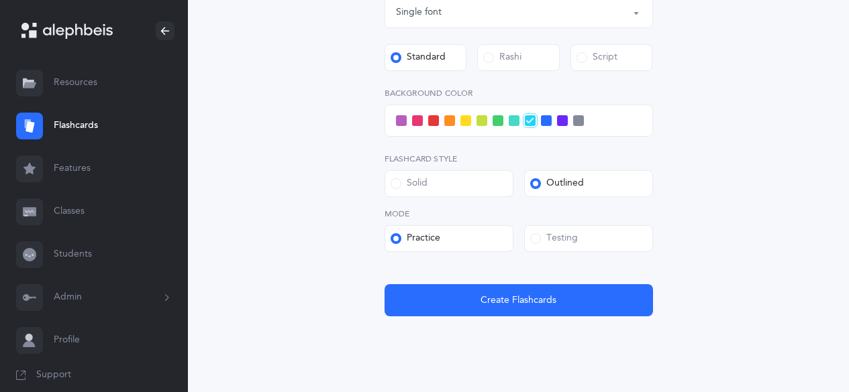
scroll to position [476, 0]
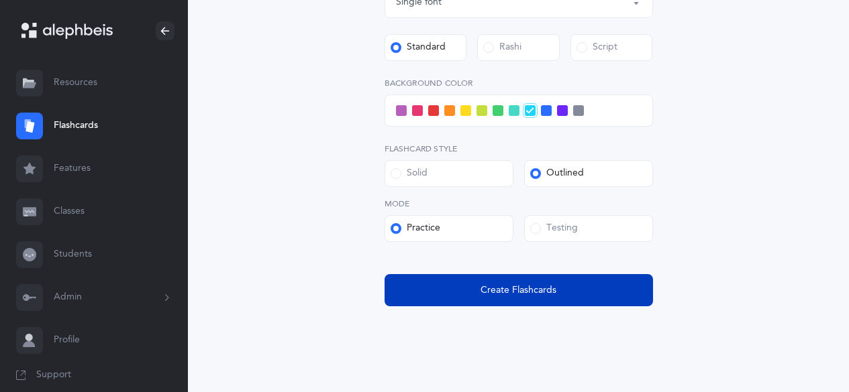
click at [476, 291] on button "Create Flashcards" at bounding box center [518, 290] width 268 height 32
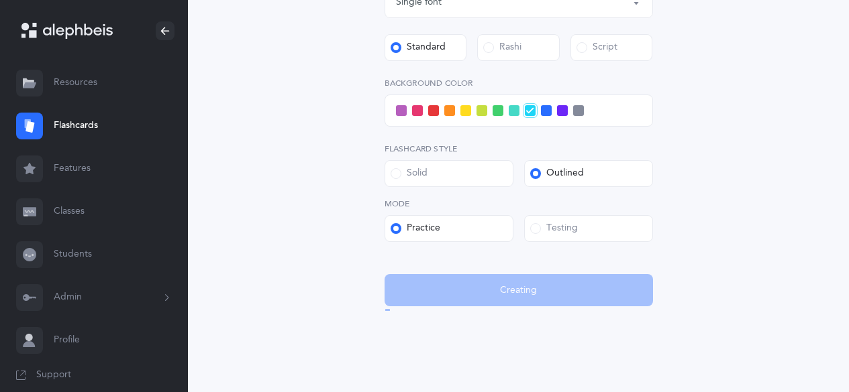
scroll to position [0, 0]
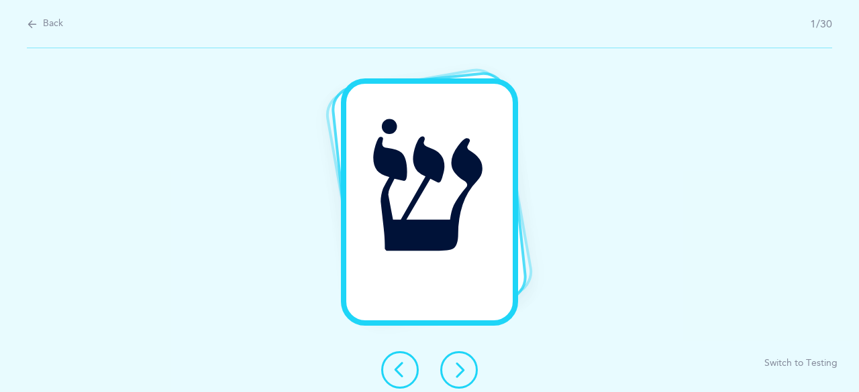
click at [458, 372] on icon at bounding box center [459, 370] width 16 height 16
click at [450, 366] on button at bounding box center [459, 371] width 38 height 38
click at [455, 368] on icon at bounding box center [459, 370] width 16 height 16
click at [460, 372] on icon at bounding box center [459, 370] width 16 height 16
click at [454, 372] on icon at bounding box center [459, 370] width 16 height 16
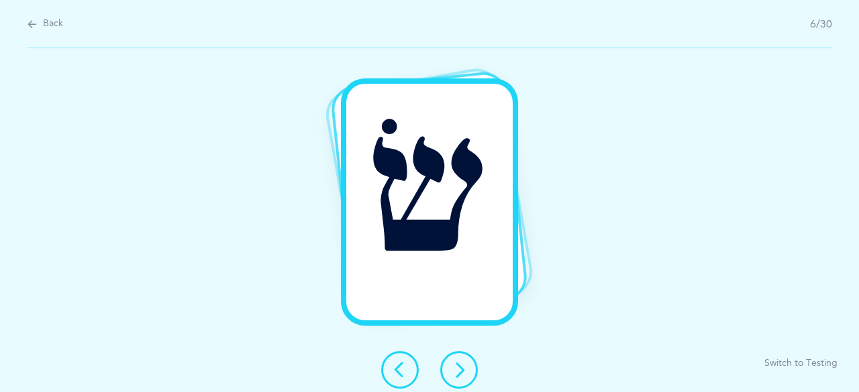
click at [454, 370] on icon at bounding box center [459, 370] width 16 height 16
click at [461, 371] on icon at bounding box center [459, 370] width 16 height 16
click at [459, 375] on icon at bounding box center [459, 370] width 16 height 16
click at [462, 374] on icon at bounding box center [459, 370] width 16 height 16
click at [460, 369] on icon at bounding box center [459, 370] width 16 height 16
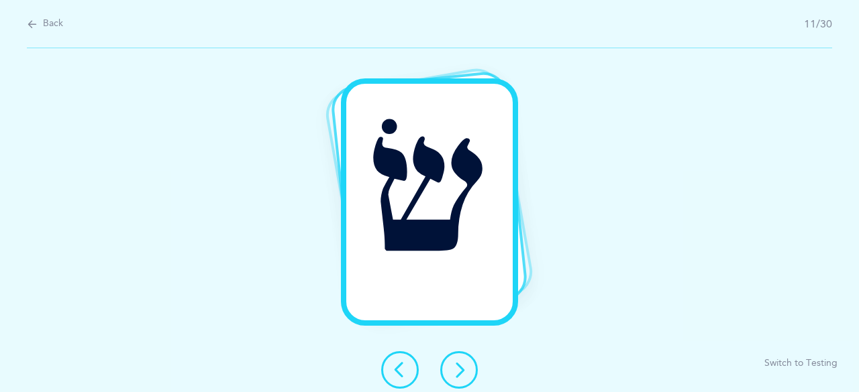
click at [459, 370] on icon at bounding box center [459, 370] width 16 height 16
click at [460, 368] on icon at bounding box center [459, 370] width 16 height 16
click at [455, 367] on icon at bounding box center [459, 370] width 16 height 16
click at [462, 368] on icon at bounding box center [459, 370] width 16 height 16
click at [385, 343] on div "שׁ Switch to Testing" at bounding box center [429, 220] width 859 height 344
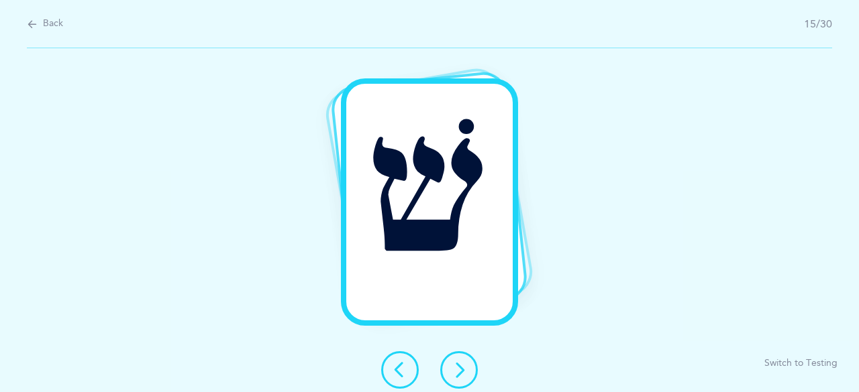
click at [453, 371] on icon at bounding box center [459, 370] width 16 height 16
click at [455, 368] on icon at bounding box center [459, 370] width 16 height 16
click at [454, 370] on icon at bounding box center [459, 370] width 16 height 16
click at [457, 366] on icon at bounding box center [459, 370] width 16 height 16
click at [455, 370] on icon at bounding box center [459, 370] width 16 height 16
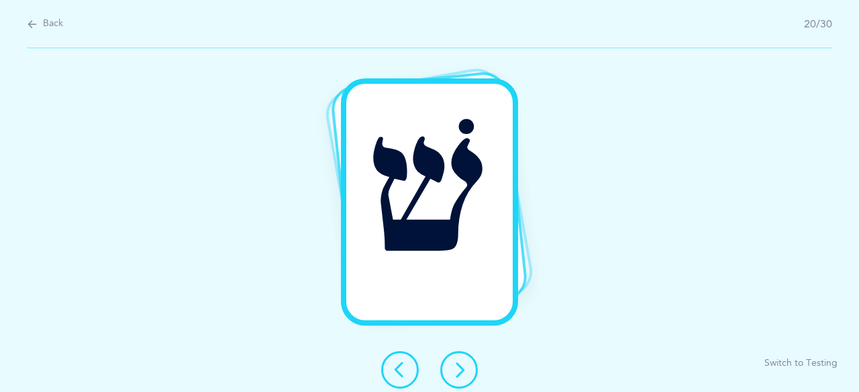
click at [455, 369] on icon at bounding box center [459, 370] width 16 height 16
click at [453, 368] on icon at bounding box center [459, 370] width 16 height 16
click at [455, 368] on icon at bounding box center [459, 370] width 16 height 16
click at [459, 367] on icon at bounding box center [459, 370] width 16 height 16
click at [453, 370] on icon at bounding box center [459, 370] width 16 height 16
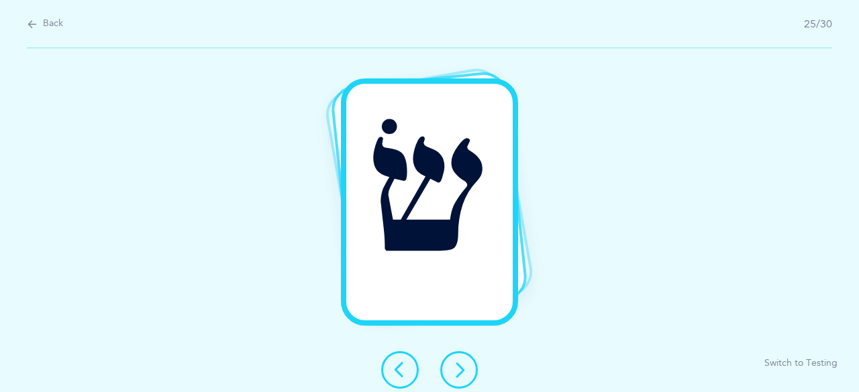
click at [456, 371] on icon at bounding box center [459, 370] width 16 height 16
click at [453, 370] on icon at bounding box center [459, 370] width 16 height 16
click at [453, 366] on icon at bounding box center [459, 370] width 16 height 16
click at [452, 370] on icon at bounding box center [459, 370] width 16 height 16
click at [455, 368] on icon at bounding box center [459, 370] width 16 height 16
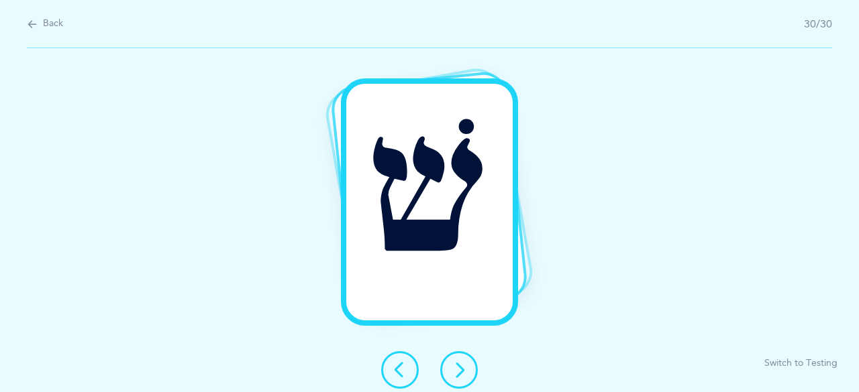
click at [455, 372] on icon at bounding box center [459, 370] width 16 height 16
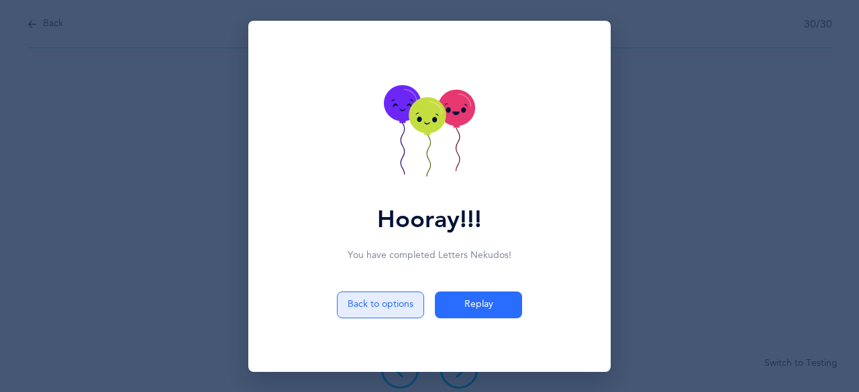
click at [358, 309] on button "Back to options" at bounding box center [380, 305] width 87 height 27
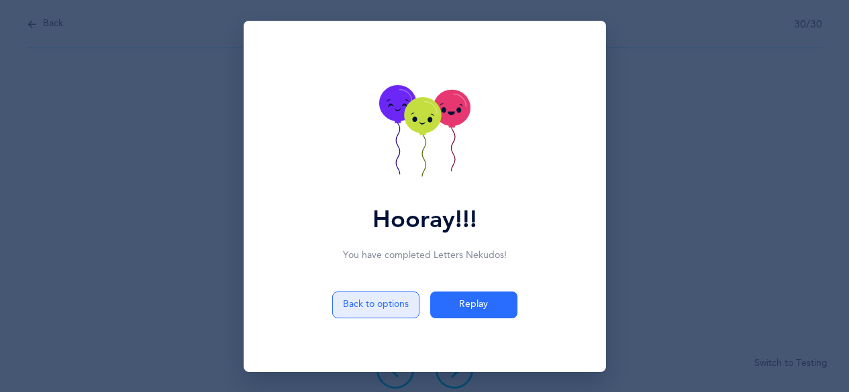
select select "86"
select select "single"
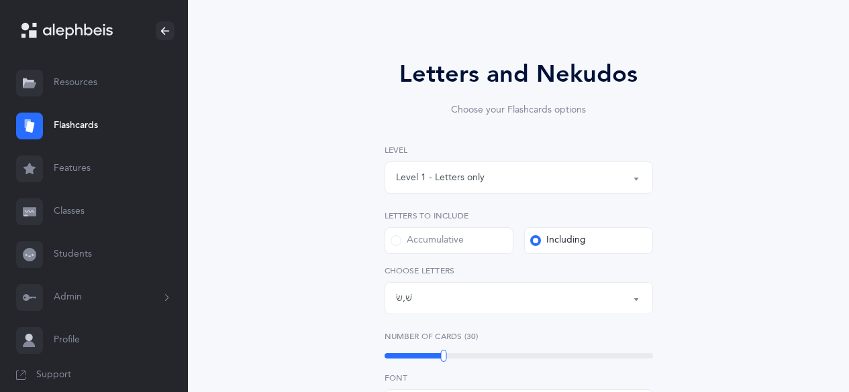
scroll to position [101, 0]
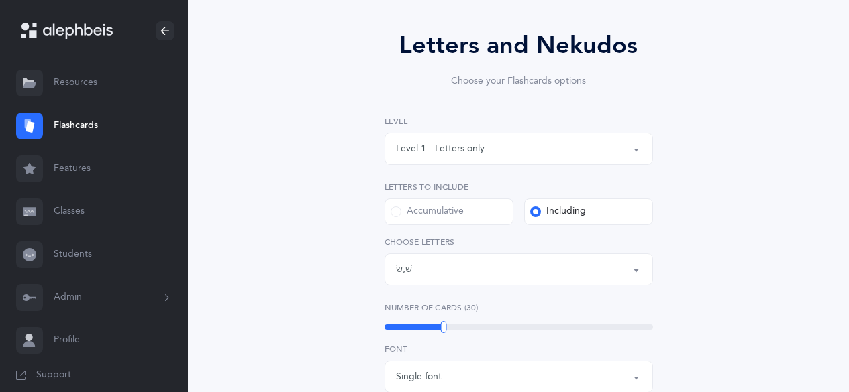
click at [404, 278] on div "Letters: [PERSON_NAME] , שׂ" at bounding box center [519, 269] width 246 height 23
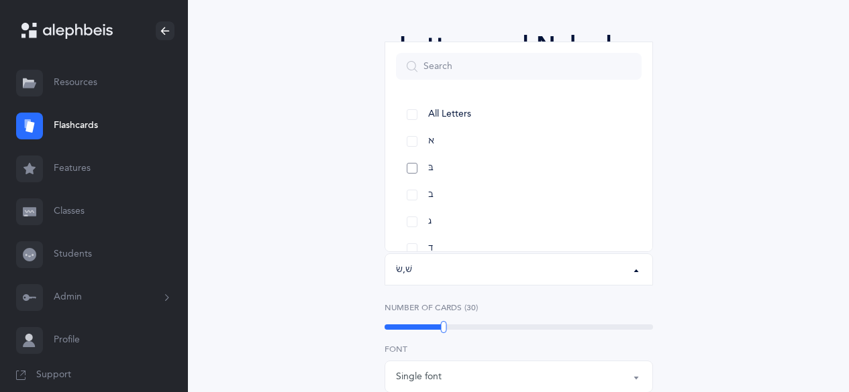
click at [412, 171] on link "בּ" at bounding box center [519, 168] width 246 height 27
select select "81"
click at [412, 198] on link "ב" at bounding box center [519, 195] width 246 height 27
click at [411, 173] on link "שׂ" at bounding box center [519, 173] width 246 height 27
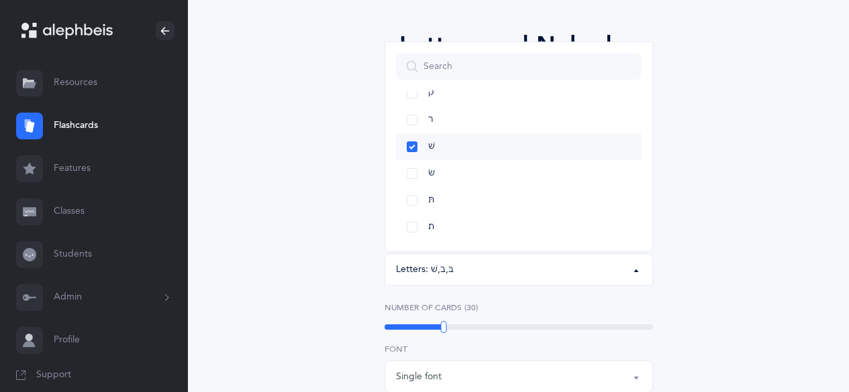
click at [411, 146] on link "שׁ" at bounding box center [519, 146] width 246 height 27
click at [333, 209] on div "Letters and Nekudos Choose your Flashcards options Level 1 - Letters only Level…" at bounding box center [518, 362] width 586 height 745
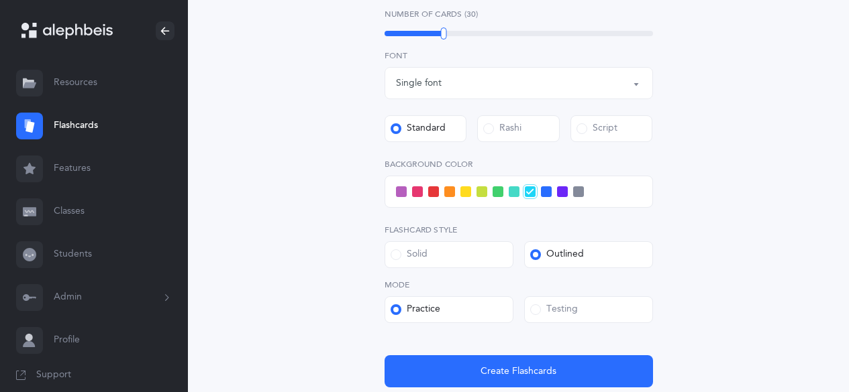
scroll to position [401, 0]
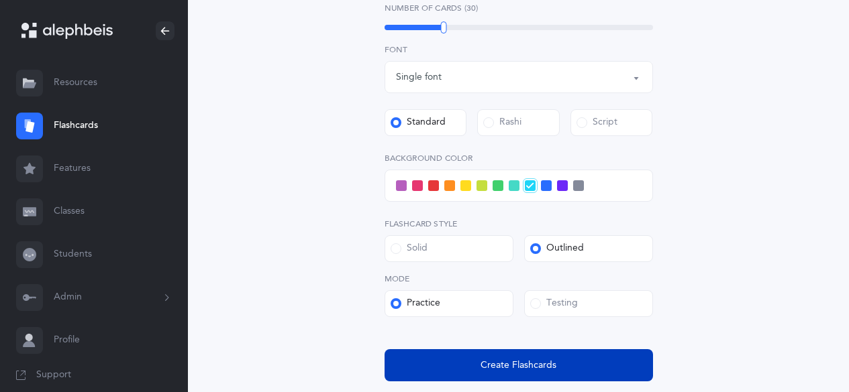
click at [441, 363] on button "Create Flashcards" at bounding box center [518, 366] width 268 height 32
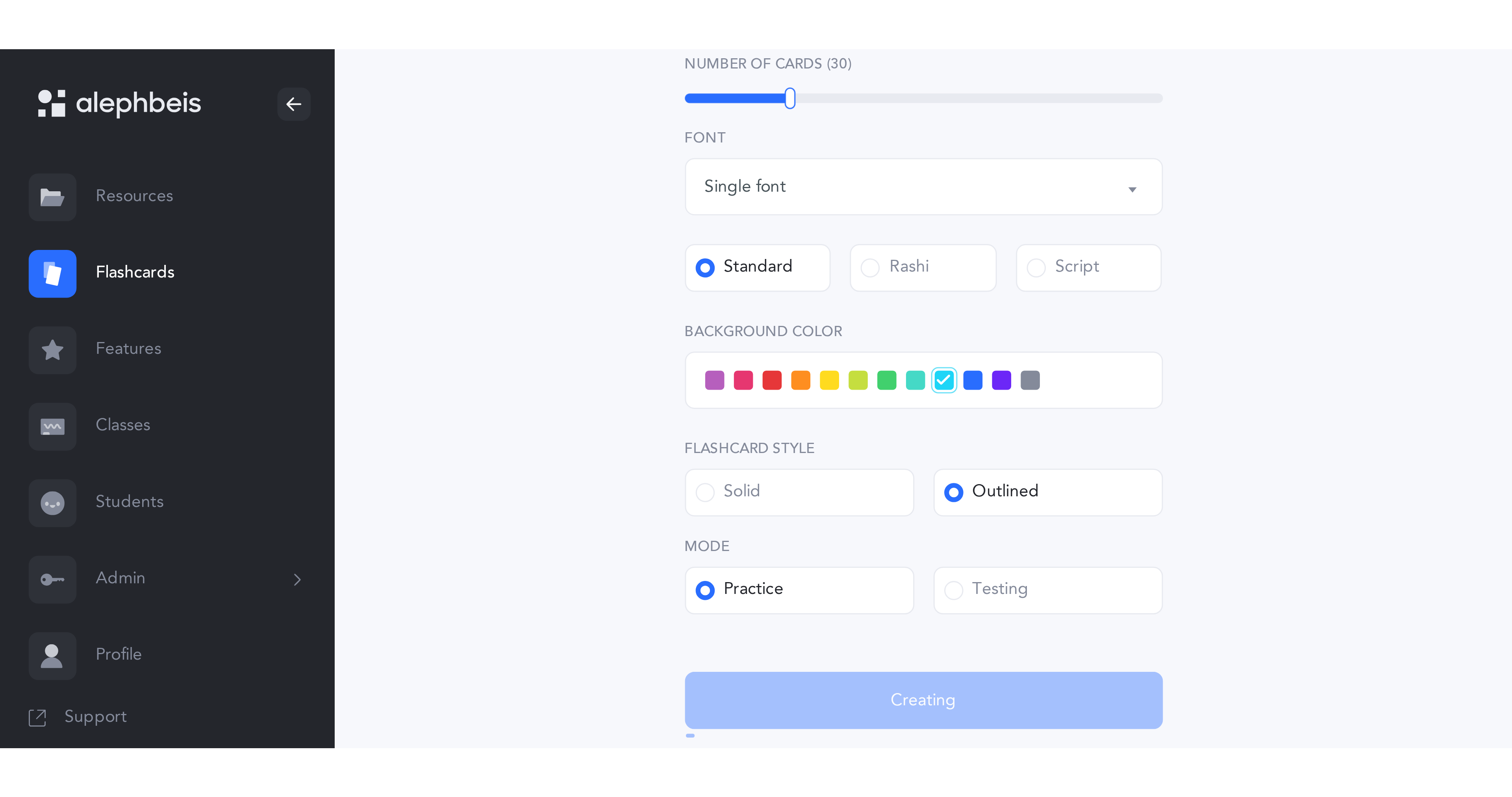
scroll to position [0, 0]
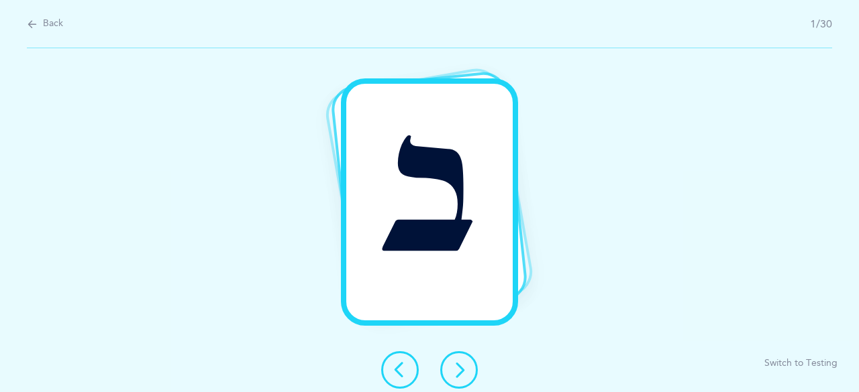
click at [453, 375] on icon at bounding box center [459, 370] width 16 height 16
click at [455, 369] on icon at bounding box center [459, 370] width 16 height 16
click at [454, 368] on icon at bounding box center [459, 370] width 16 height 16
click at [452, 366] on icon at bounding box center [459, 370] width 16 height 16
click at [455, 370] on icon at bounding box center [459, 370] width 16 height 16
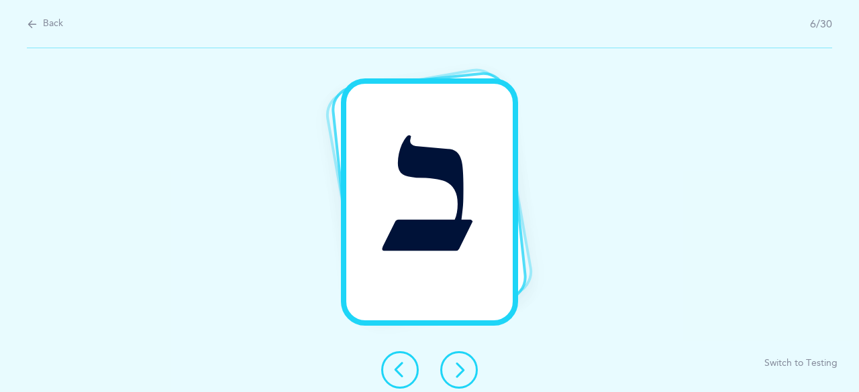
click at [457, 368] on icon at bounding box center [459, 370] width 16 height 16
click at [458, 369] on icon at bounding box center [459, 370] width 16 height 16
click at [456, 372] on icon at bounding box center [459, 370] width 16 height 16
click at [458, 368] on icon at bounding box center [459, 370] width 16 height 16
click at [456, 370] on icon at bounding box center [459, 370] width 16 height 16
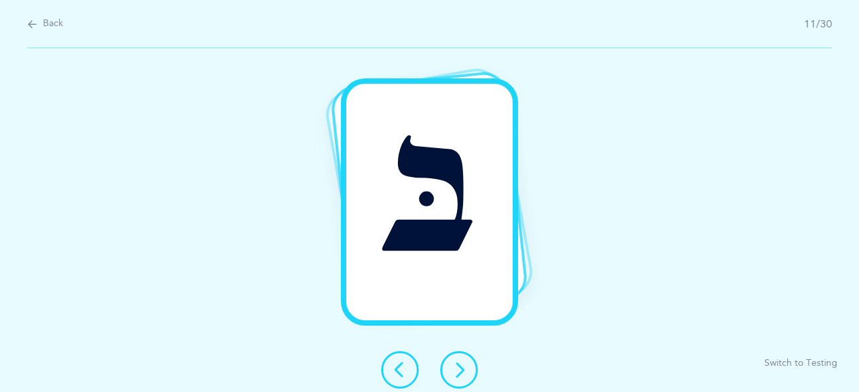
click at [455, 375] on icon at bounding box center [459, 370] width 16 height 16
click at [456, 372] on icon at bounding box center [459, 370] width 16 height 16
click at [458, 371] on icon at bounding box center [459, 370] width 16 height 16
click at [460, 373] on icon at bounding box center [459, 370] width 16 height 16
click at [455, 374] on icon at bounding box center [459, 370] width 16 height 16
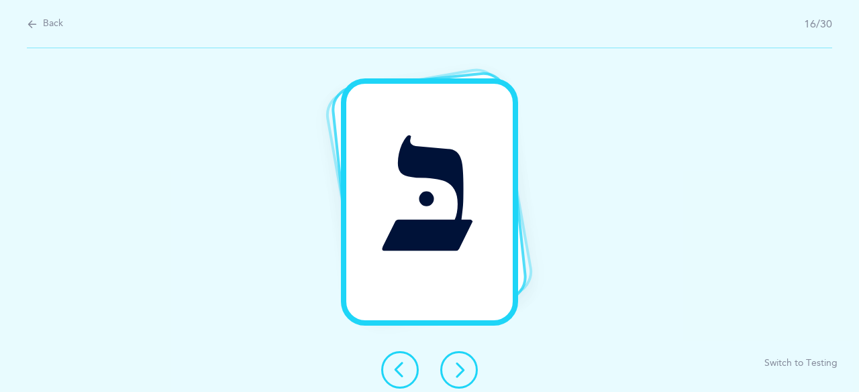
click at [453, 373] on icon at bounding box center [459, 370] width 16 height 16
click at [455, 372] on icon at bounding box center [459, 370] width 16 height 16
click at [458, 372] on icon at bounding box center [459, 370] width 16 height 16
click at [453, 371] on icon at bounding box center [459, 370] width 16 height 16
click at [457, 374] on icon at bounding box center [459, 370] width 16 height 16
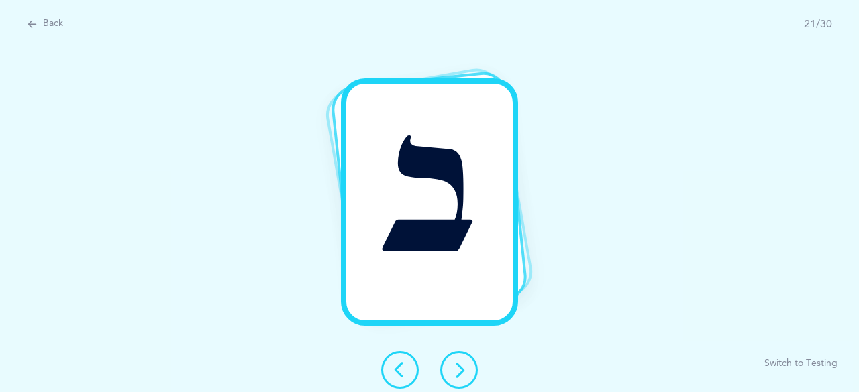
click at [453, 372] on icon at bounding box center [459, 370] width 16 height 16
click at [458, 369] on icon at bounding box center [459, 370] width 16 height 16
click at [455, 369] on icon at bounding box center [459, 370] width 16 height 16
click at [456, 372] on icon at bounding box center [459, 370] width 16 height 16
click at [455, 371] on icon at bounding box center [459, 370] width 16 height 16
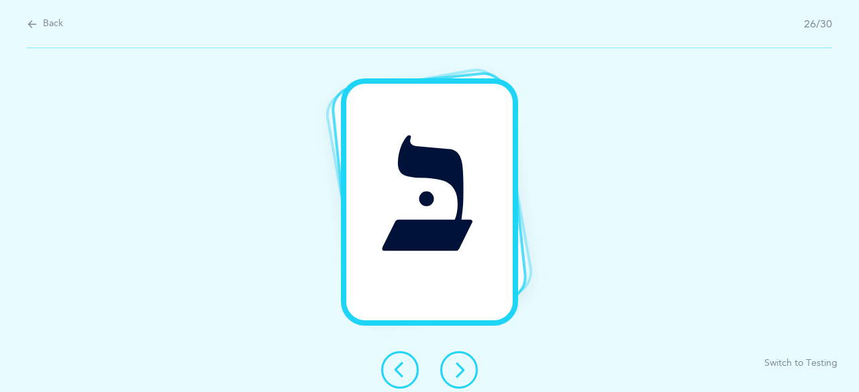
click at [457, 372] on icon at bounding box center [459, 370] width 16 height 16
click at [458, 368] on icon at bounding box center [459, 370] width 16 height 16
click at [453, 372] on icon at bounding box center [459, 370] width 16 height 16
click at [460, 371] on icon at bounding box center [459, 370] width 16 height 16
click at [454, 372] on icon at bounding box center [459, 370] width 16 height 16
